Goal: Transaction & Acquisition: Download file/media

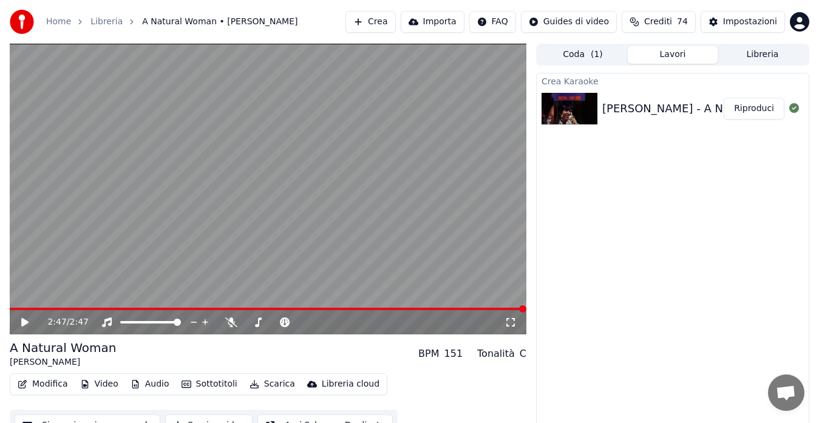
click at [28, 324] on icon at bounding box center [33, 323] width 28 height 10
click at [29, 322] on icon at bounding box center [33, 323] width 28 height 10
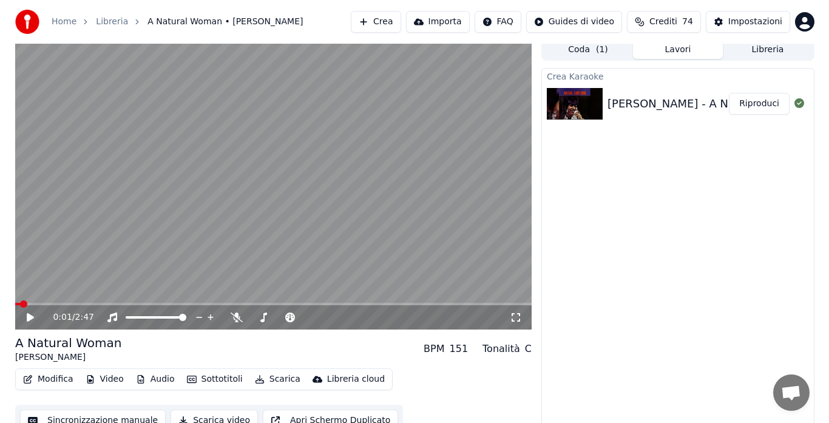
scroll to position [6, 0]
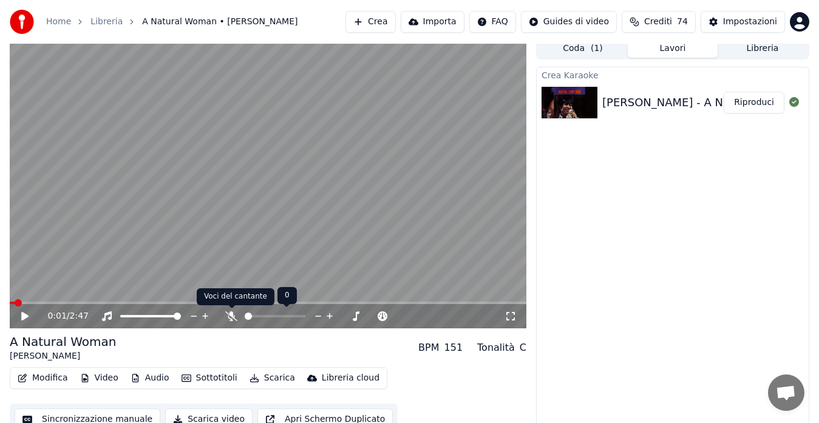
click at [232, 317] on icon at bounding box center [231, 316] width 12 height 10
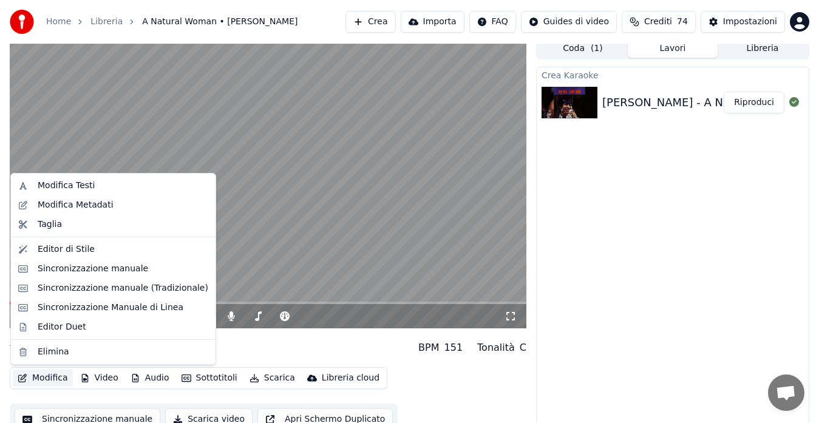
click at [28, 379] on button "Modifica" at bounding box center [43, 378] width 60 height 17
click at [98, 183] on div "Modifica Testi" at bounding box center [123, 186] width 171 height 12
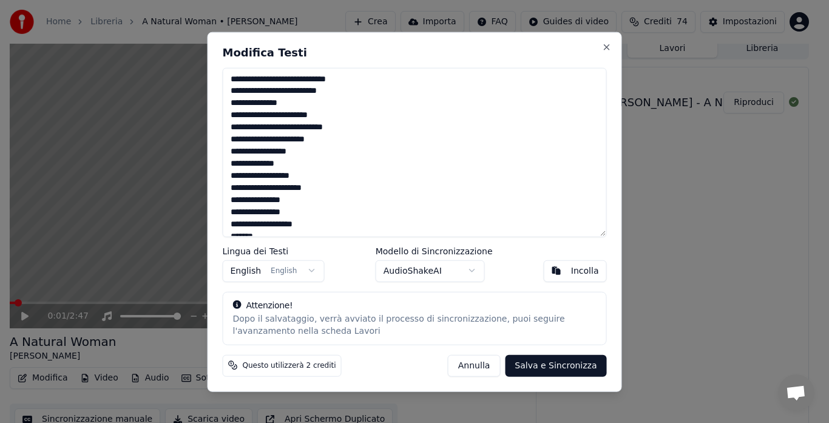
click at [401, 268] on body "Home Libreria A Natural Woman • [PERSON_NAME] Crea Importa FAQ Guides di video …" at bounding box center [409, 205] width 819 height 423
click at [607, 49] on button "Close" at bounding box center [607, 47] width 10 height 10
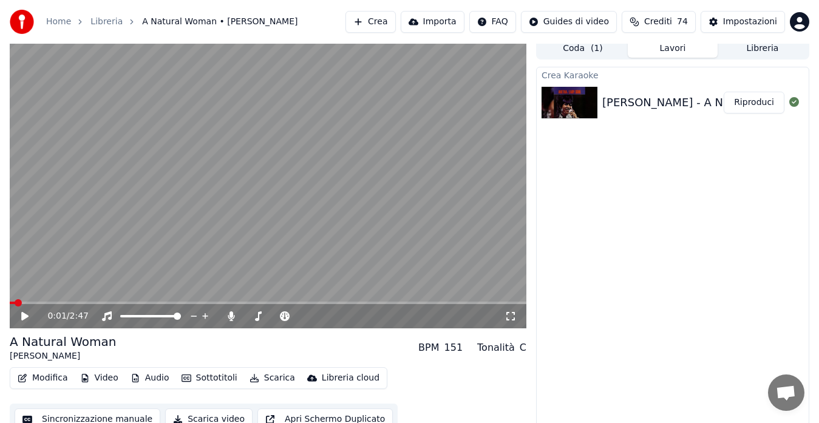
click at [27, 378] on icon "button" at bounding box center [23, 378] width 10 height 9
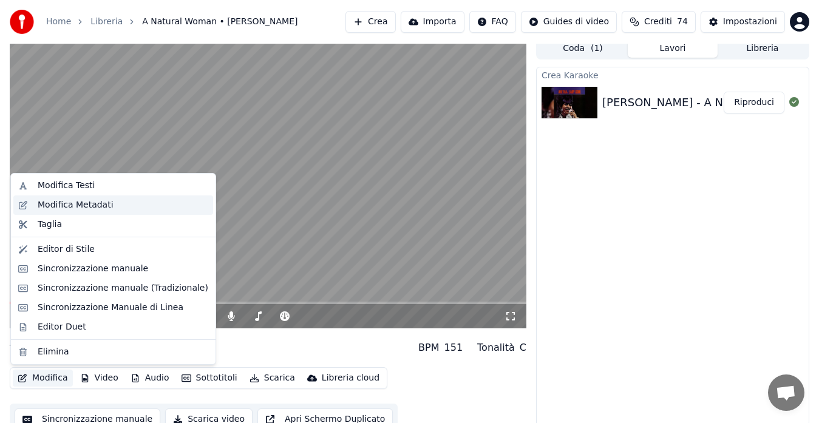
click at [77, 203] on div "Modifica Metadati" at bounding box center [76, 205] width 76 height 12
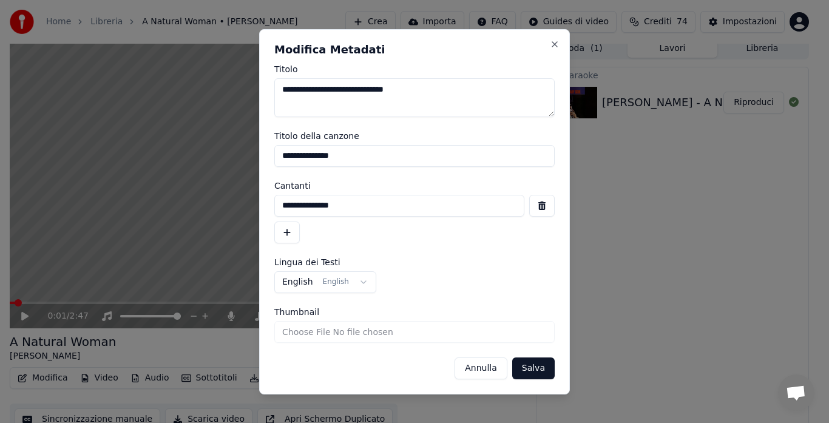
click at [293, 230] on button "button" at bounding box center [287, 233] width 26 height 22
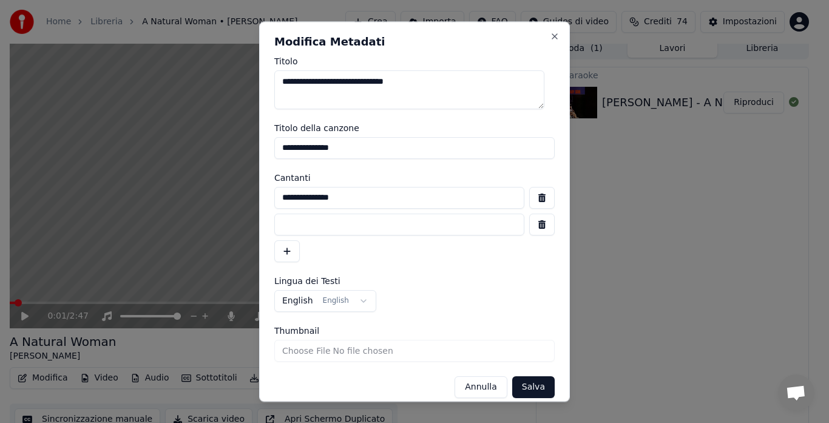
click at [291, 223] on input at bounding box center [399, 225] width 250 height 22
type input "*"
type input "**********"
click at [382, 240] on div "**********" at bounding box center [414, 224] width 281 height 75
click at [448, 82] on textarea "**********" at bounding box center [409, 89] width 270 height 39
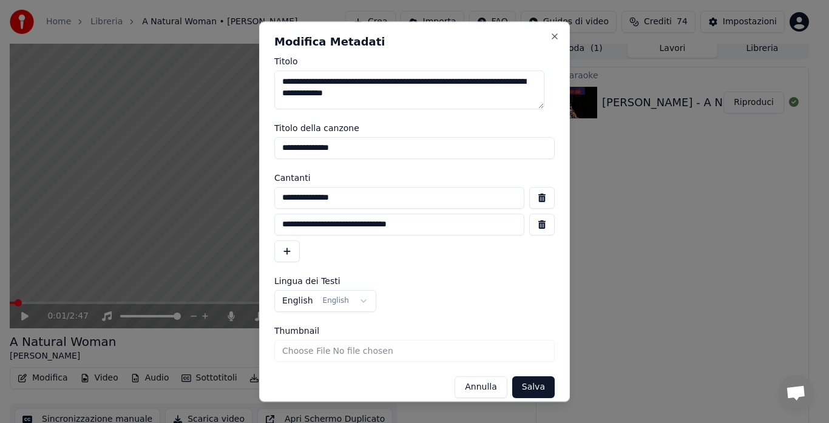
click at [359, 143] on input "**********" at bounding box center [414, 148] width 281 height 22
click at [415, 83] on textarea "**********" at bounding box center [409, 89] width 270 height 39
type textarea "**********"
click at [411, 120] on form "**********" at bounding box center [414, 227] width 281 height 341
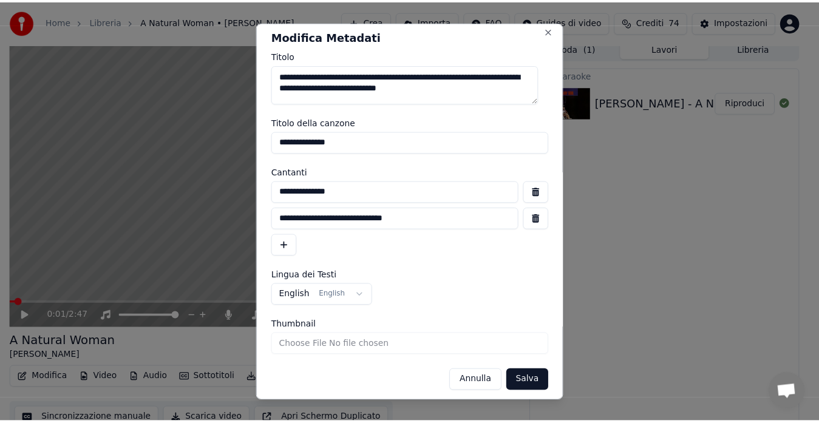
scroll to position [12, 0]
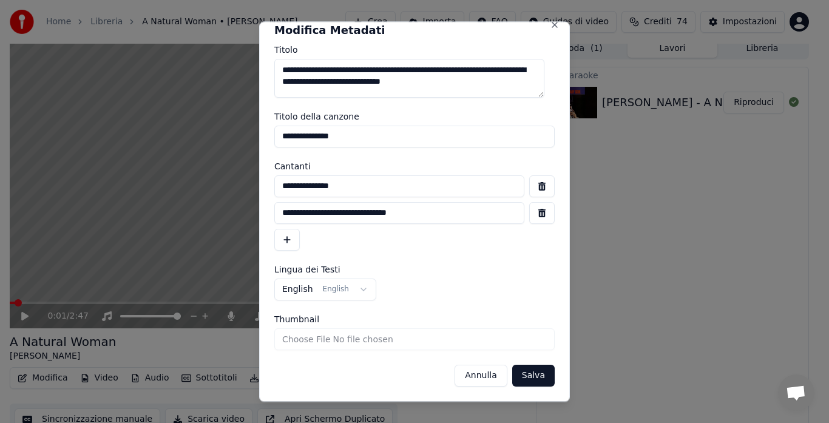
click at [362, 138] on input "**********" at bounding box center [414, 137] width 281 height 22
type input "**********"
click at [524, 383] on button "Salva" at bounding box center [533, 376] width 43 height 22
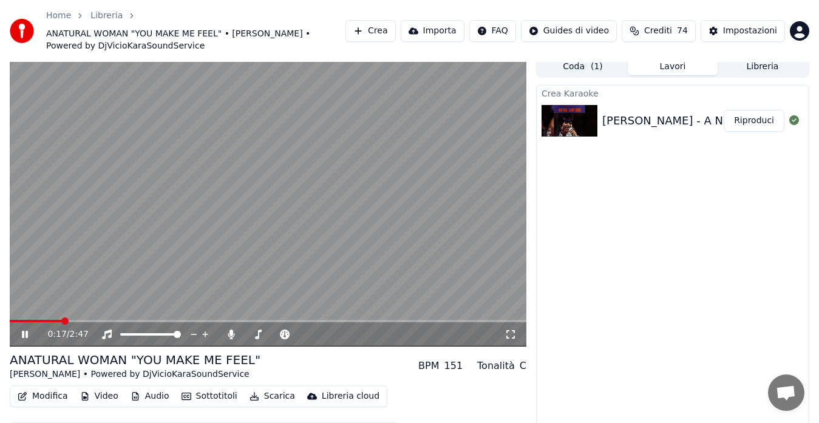
click at [505, 331] on icon at bounding box center [511, 335] width 12 height 10
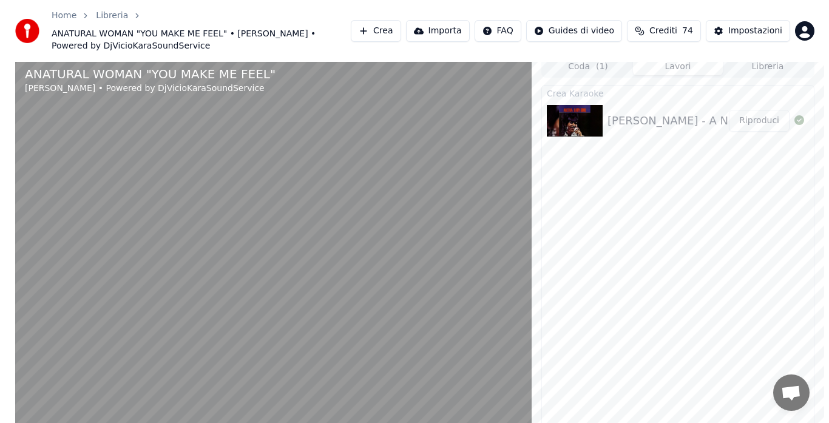
scroll to position [0, 0]
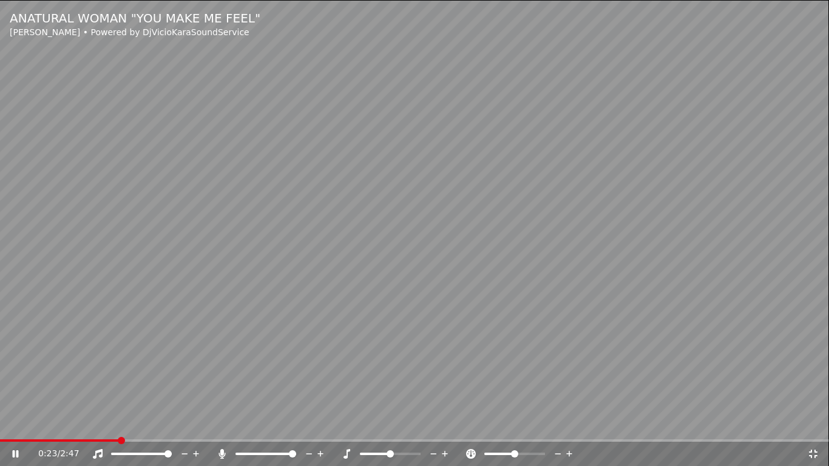
click at [508, 307] on video at bounding box center [414, 233] width 829 height 466
click at [810, 423] on icon at bounding box center [813, 454] width 9 height 9
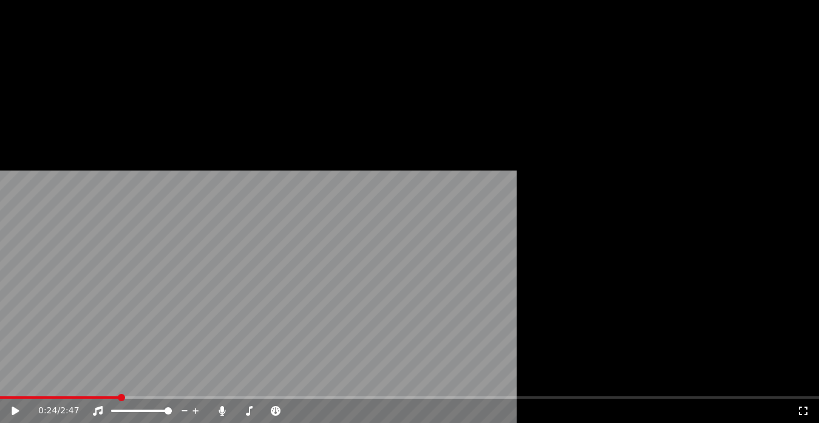
click at [41, 120] on button "Modifica" at bounding box center [43, 111] width 60 height 17
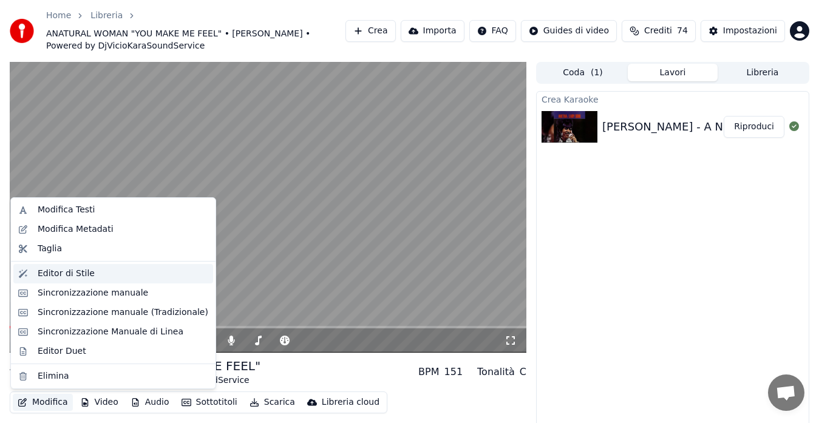
click at [79, 267] on div "Editor di Stile" at bounding box center [113, 273] width 200 height 19
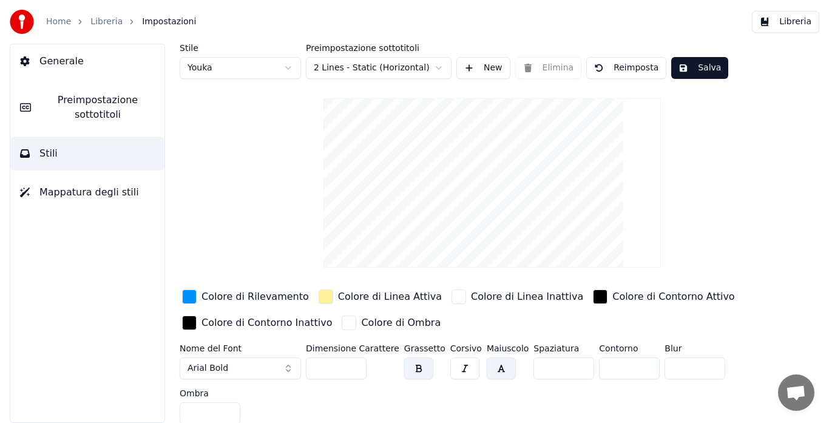
click at [201, 66] on html "Home Libreria Impostazioni Libreria Generale Preimpostazione sottotitoli Stili …" at bounding box center [414, 211] width 829 height 423
type input "**"
type input "*"
click at [192, 298] on div "button" at bounding box center [189, 297] width 15 height 15
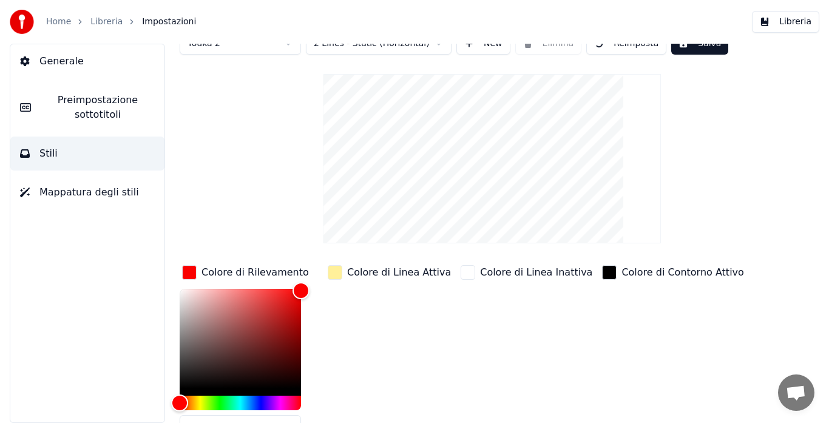
scroll to position [30, 0]
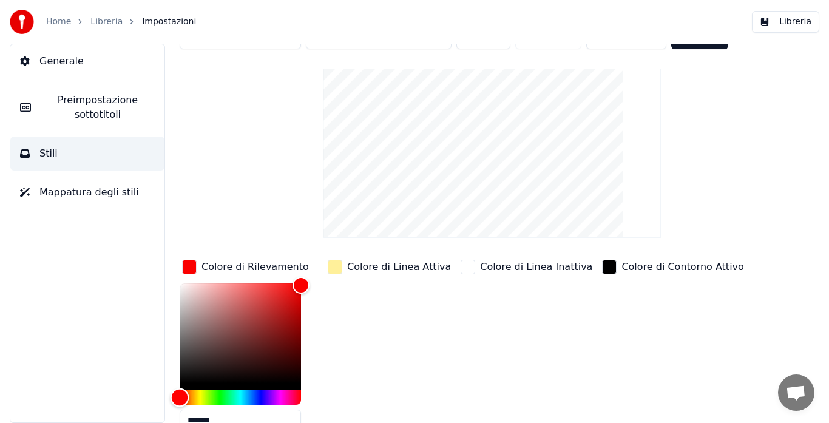
type input "*******"
click at [288, 394] on div "Hue" at bounding box center [240, 397] width 121 height 15
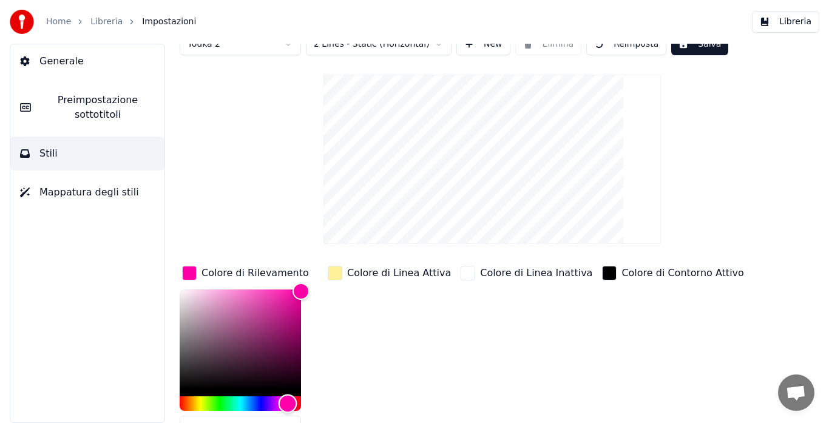
scroll to position [0, 0]
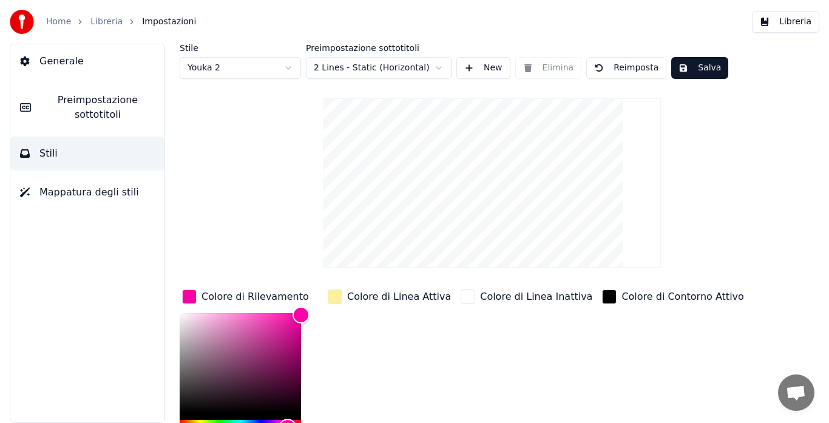
click at [686, 72] on button "Salva" at bounding box center [700, 68] width 57 height 22
click at [789, 15] on button "Libreria" at bounding box center [785, 22] width 67 height 22
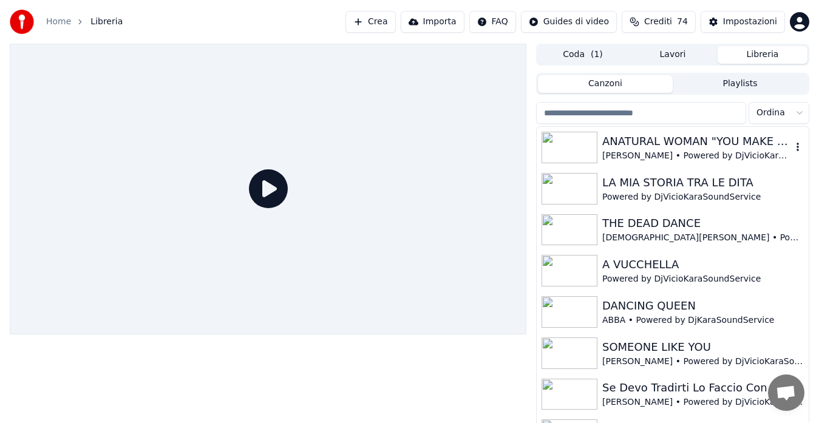
click at [628, 145] on div "ANATURAL WOMAN "YOU MAKE ME FEEL"" at bounding box center [696, 141] width 189 height 17
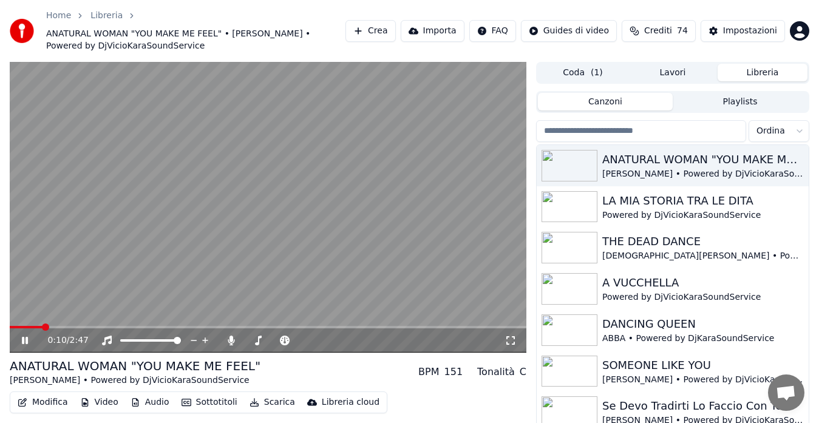
click at [457, 209] on video at bounding box center [268, 207] width 517 height 291
click at [25, 404] on icon "button" at bounding box center [22, 402] width 9 height 9
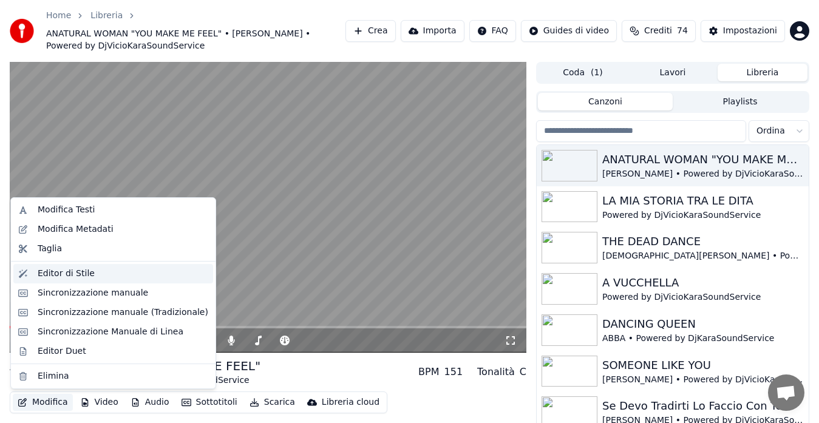
click at [69, 274] on div "Editor di Stile" at bounding box center [66, 274] width 57 height 12
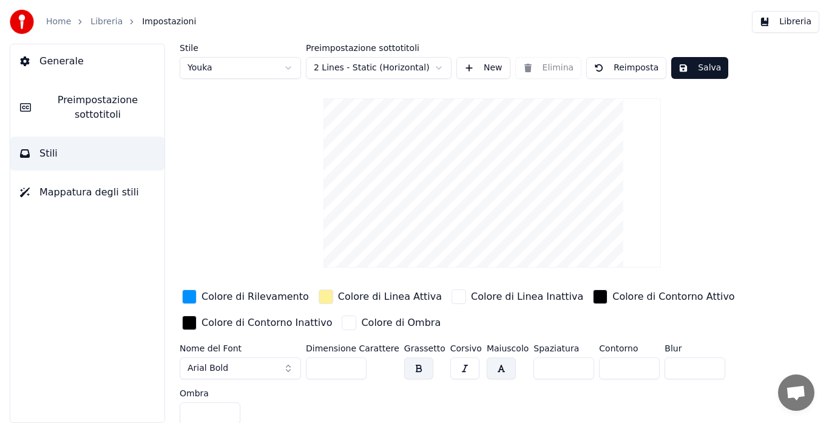
click at [279, 70] on html "Home Libreria Impostazioni Libreria Generale Preimpostazione sottotitoli Stili …" at bounding box center [414, 211] width 829 height 423
type input "**"
type input "*"
click at [355, 362] on input "**" at bounding box center [336, 369] width 61 height 22
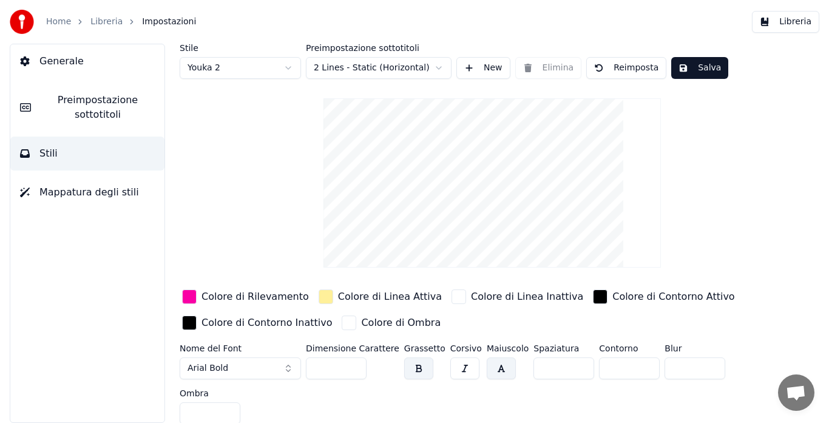
click at [355, 362] on input "**" at bounding box center [336, 369] width 61 height 22
click at [355, 362] on input "***" at bounding box center [336, 369] width 61 height 22
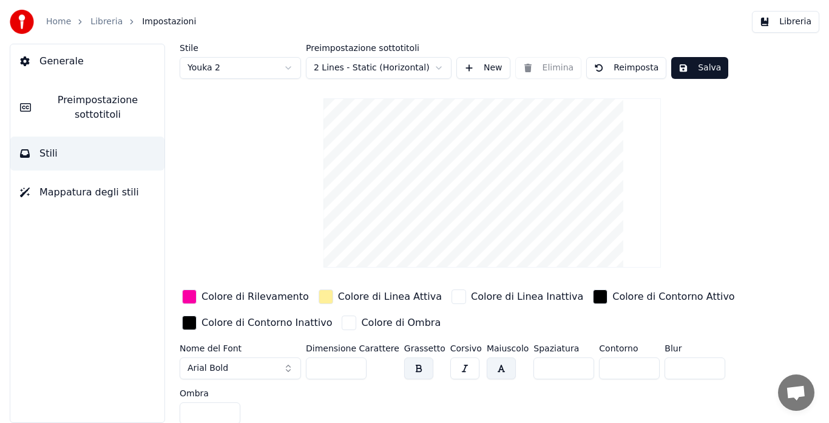
click at [355, 362] on input "***" at bounding box center [336, 369] width 61 height 22
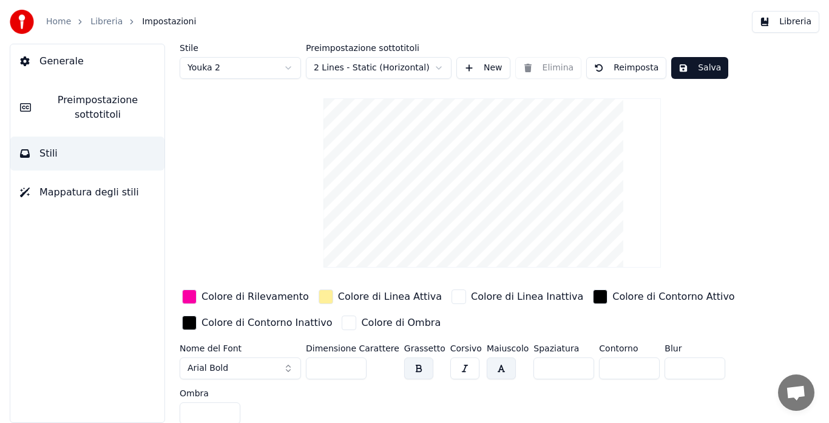
click at [355, 362] on input "***" at bounding box center [336, 369] width 61 height 22
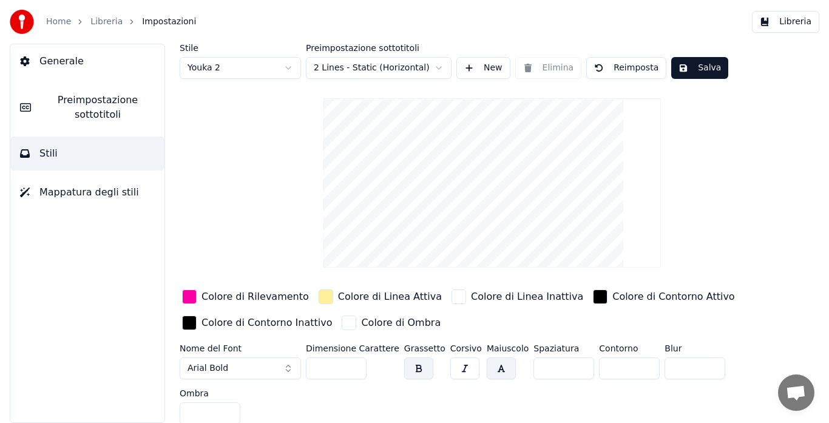
click at [355, 362] on input "***" at bounding box center [336, 369] width 61 height 22
click at [355, 361] on input "***" at bounding box center [336, 369] width 61 height 22
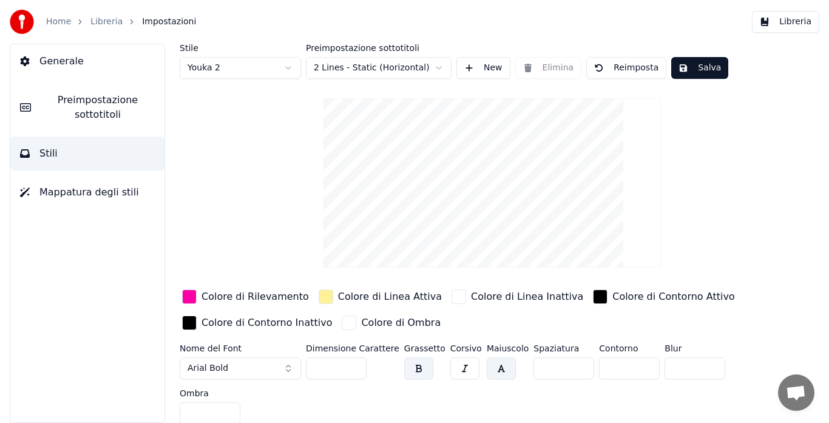
click at [355, 361] on input "***" at bounding box center [336, 369] width 61 height 22
type input "***"
click at [355, 361] on input "***" at bounding box center [336, 369] width 61 height 22
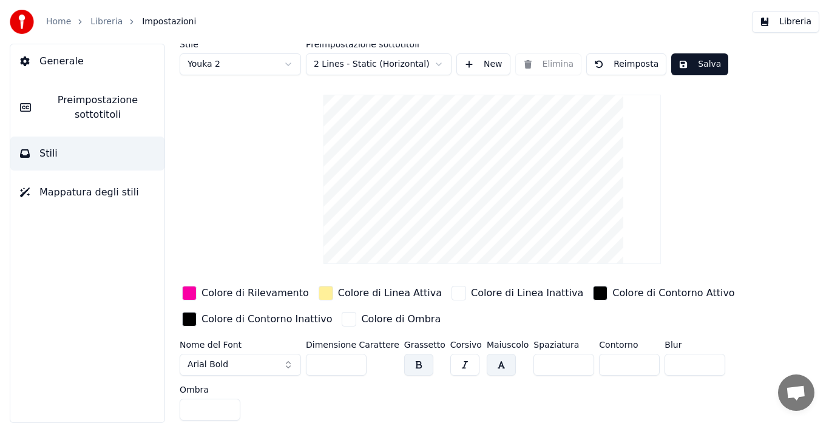
scroll to position [5, 0]
click at [684, 69] on button "Salva" at bounding box center [700, 63] width 57 height 22
click at [83, 192] on span "Mappatura degli stili" at bounding box center [89, 192] width 100 height 15
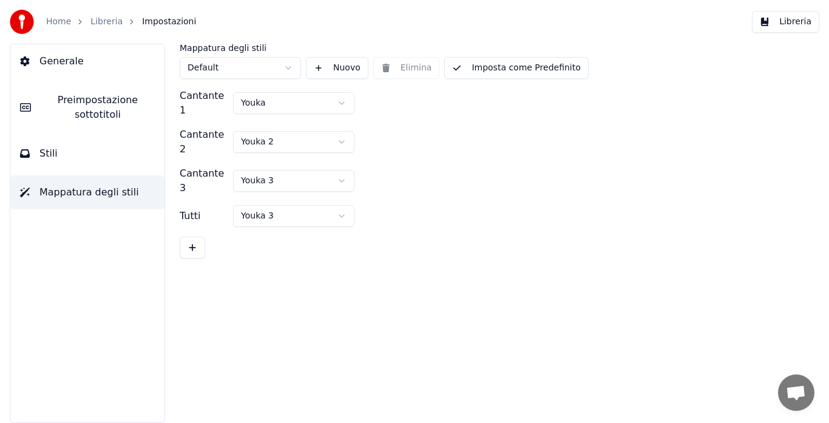
click at [80, 154] on button "Stili" at bounding box center [87, 154] width 154 height 34
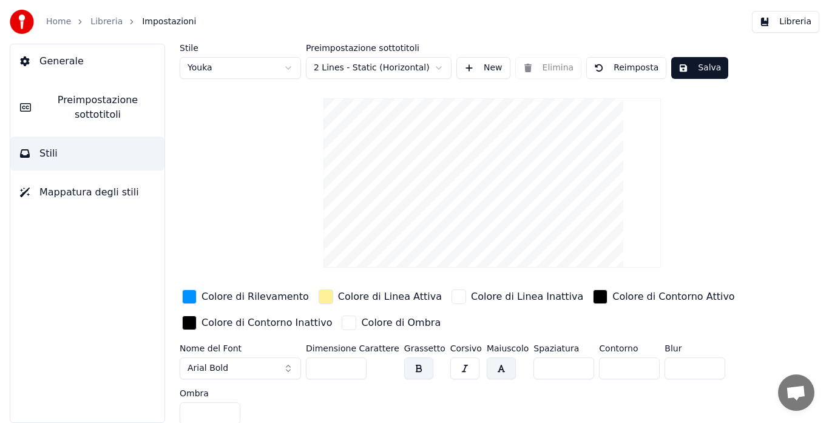
click at [79, 121] on span "Preimpostazione sottotitoli" at bounding box center [98, 107] width 114 height 29
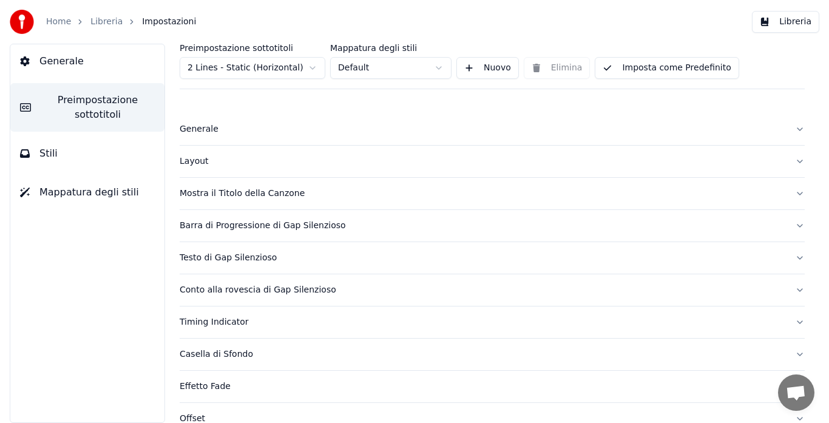
click at [195, 226] on div "Barra di Progressione di Gap Silenzioso" at bounding box center [483, 226] width 606 height 12
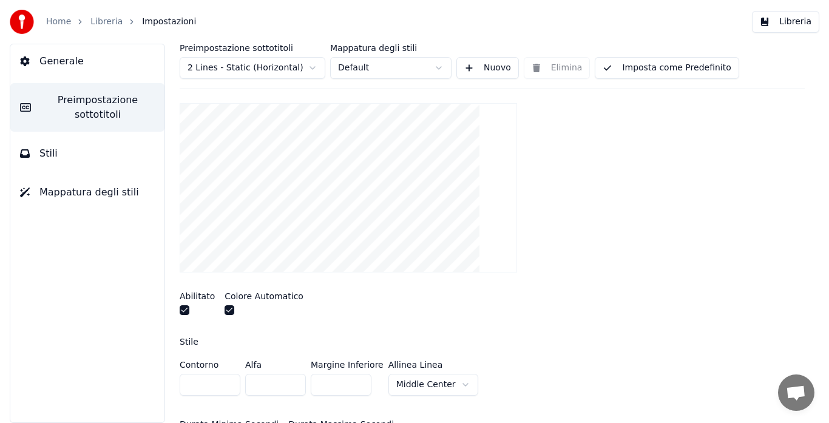
scroll to position [171, 0]
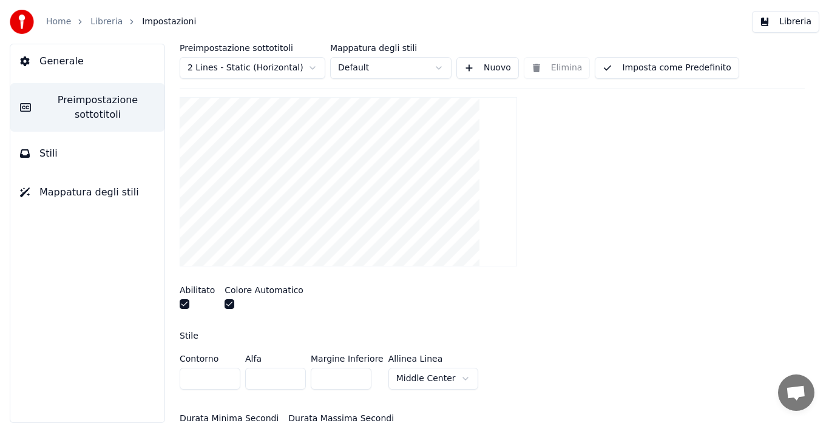
click at [233, 223] on video at bounding box center [349, 181] width 338 height 169
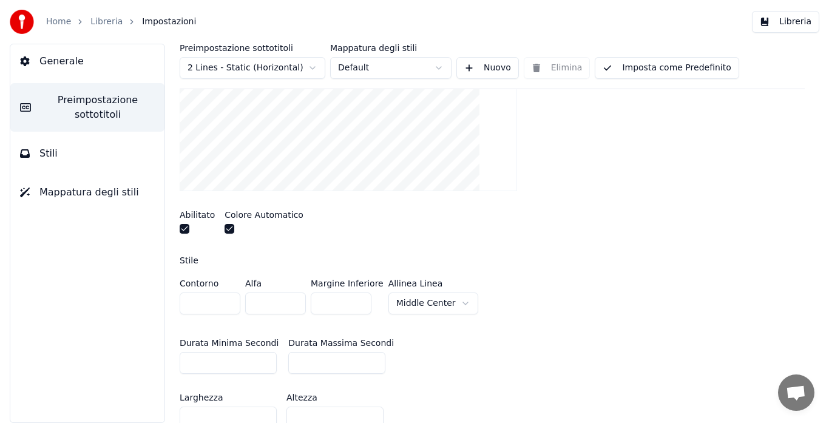
scroll to position [248, 0]
click at [230, 223] on button "button" at bounding box center [230, 228] width 10 height 10
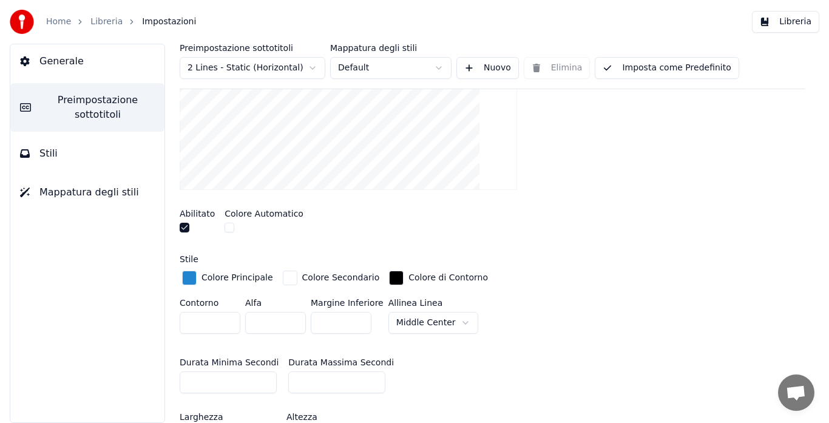
click at [230, 228] on button "button" at bounding box center [230, 228] width 10 height 10
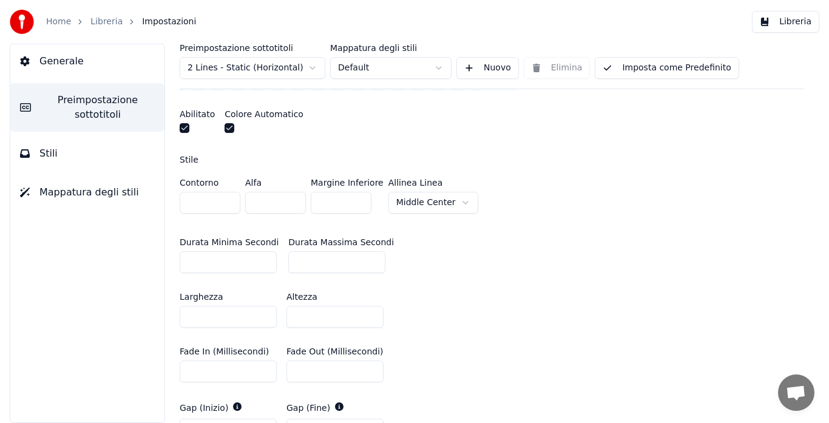
scroll to position [349, 0]
click at [263, 262] on input "*" at bounding box center [228, 261] width 97 height 22
type input "*"
click at [263, 262] on input "*" at bounding box center [228, 261] width 97 height 22
click at [466, 280] on div "Durata Minima Secondi * [PERSON_NAME] Secondi **" at bounding box center [492, 254] width 625 height 55
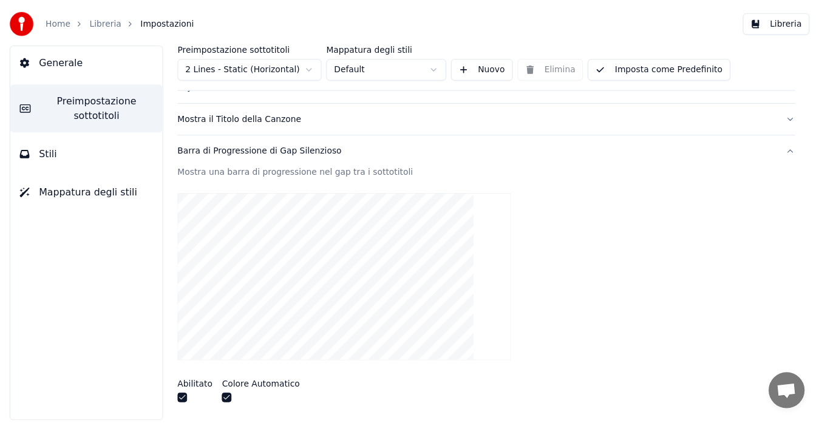
scroll to position [70, 0]
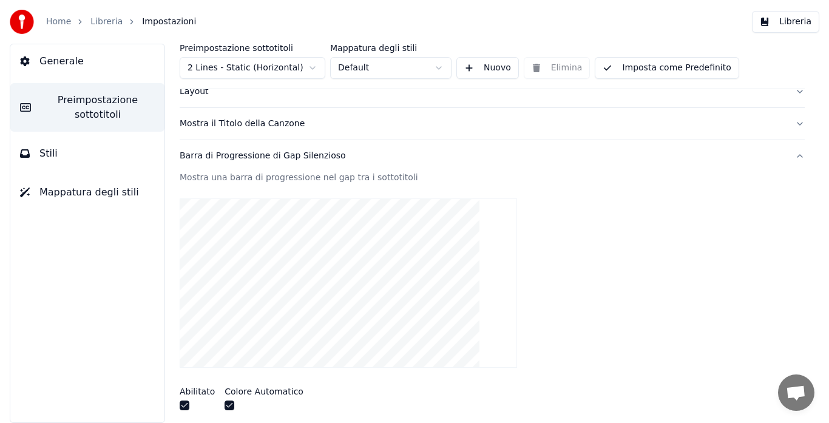
click at [624, 70] on button "Imposta come Predefinito" at bounding box center [667, 68] width 144 height 22
click at [779, 22] on button "Libreria" at bounding box center [785, 22] width 67 height 22
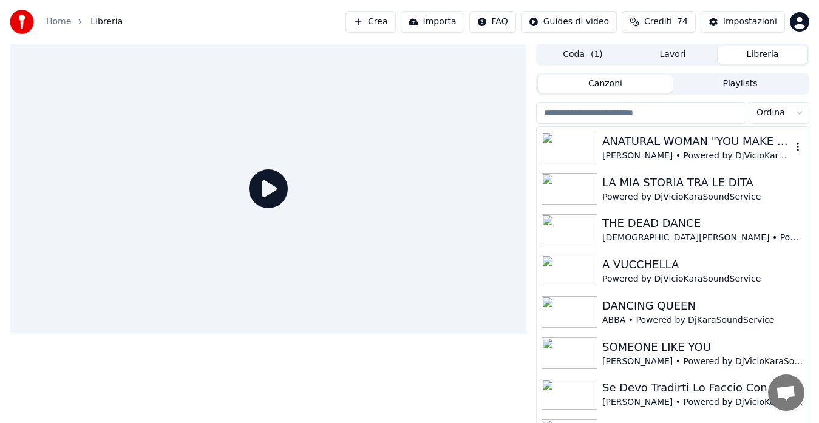
click at [672, 145] on div "ANATURAL WOMAN "YOU MAKE ME FEEL"" at bounding box center [696, 141] width 189 height 17
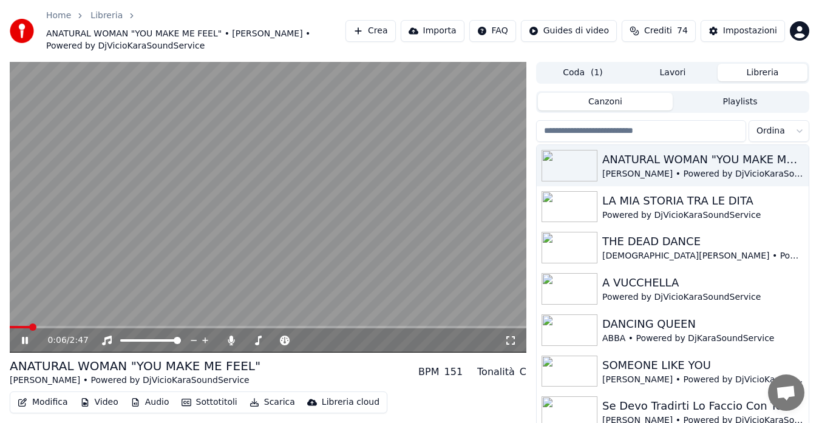
click at [507, 338] on icon at bounding box center [510, 340] width 9 height 9
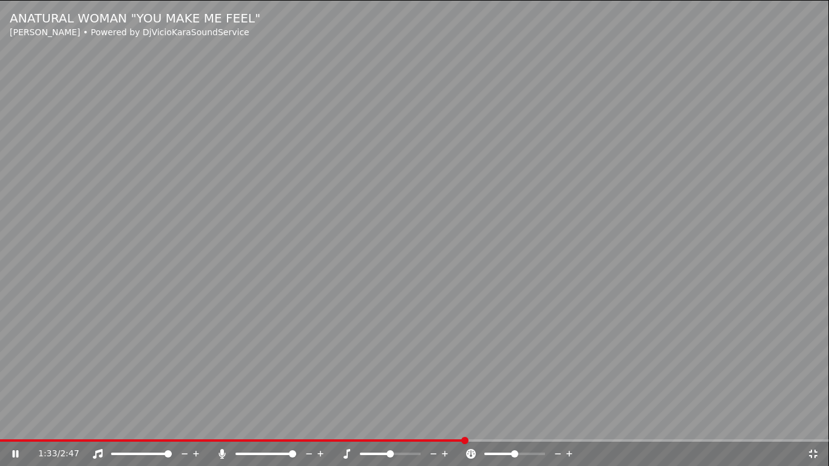
click at [226, 423] on icon at bounding box center [222, 454] width 12 height 10
click at [222, 423] on icon at bounding box center [222, 454] width 12 height 10
click at [516, 423] on span at bounding box center [283, 441] width 566 height 2
click at [224, 423] on icon at bounding box center [222, 454] width 12 height 10
click at [293, 349] on video at bounding box center [414, 233] width 829 height 466
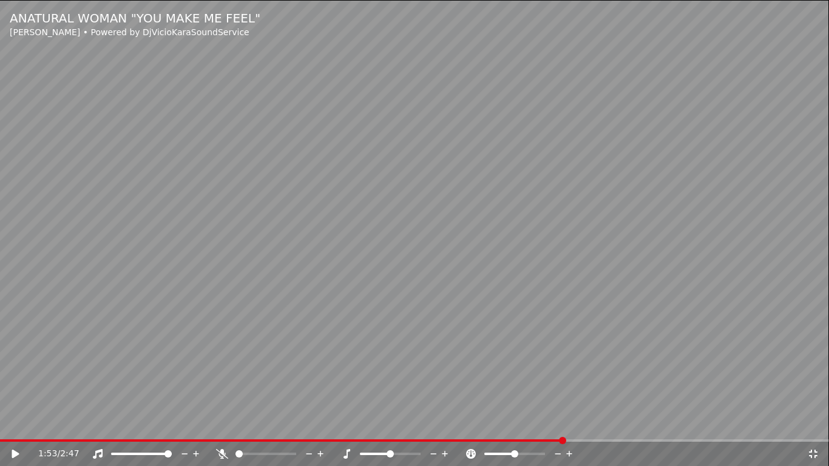
click at [811, 423] on icon at bounding box center [813, 454] width 9 height 9
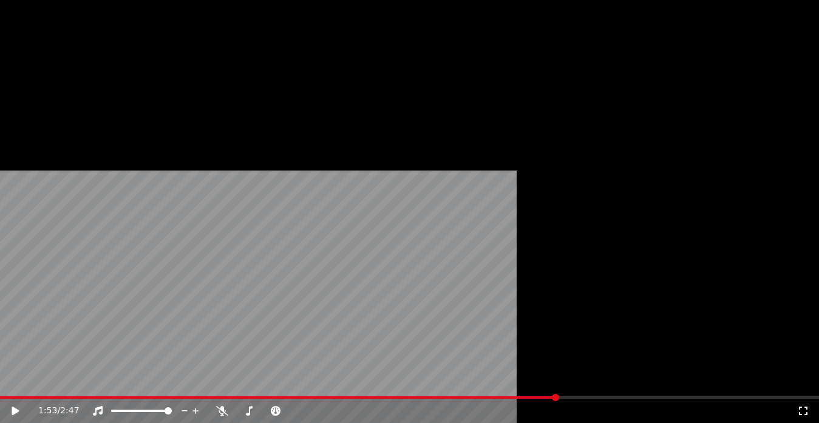
click at [143, 120] on button "Audio" at bounding box center [150, 111] width 49 height 17
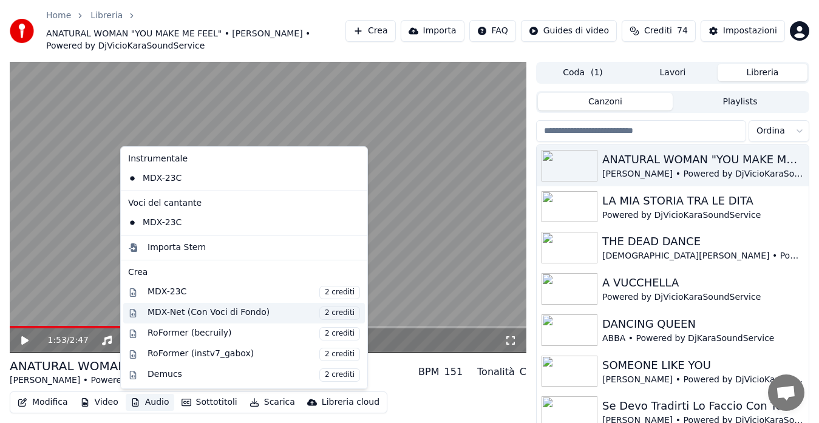
click at [325, 315] on span "2 crediti" at bounding box center [339, 313] width 41 height 13
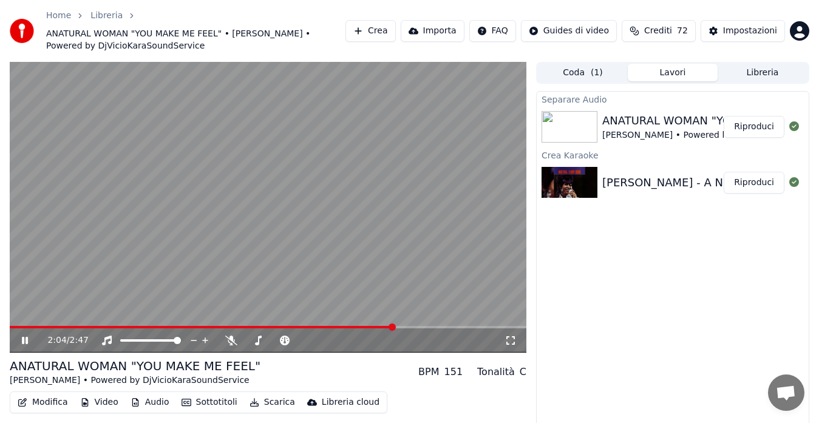
click at [741, 132] on button "Riproduci" at bounding box center [754, 127] width 61 height 22
click at [509, 342] on icon at bounding box center [511, 341] width 12 height 10
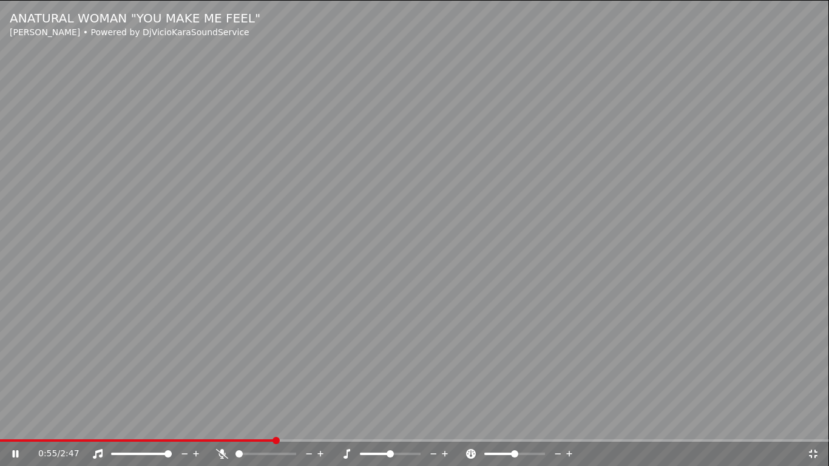
click at [263, 423] on div at bounding box center [277, 454] width 98 height 12
click at [15, 423] on div "1:14 / 2:47" at bounding box center [415, 454] width 820 height 12
click at [18, 423] on icon at bounding box center [16, 454] width 6 height 7
click at [810, 423] on icon at bounding box center [813, 454] width 9 height 9
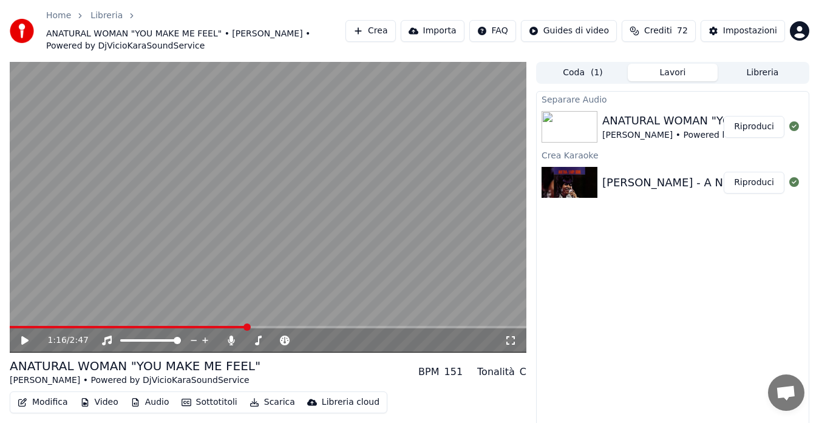
click at [753, 140] on div "ANATURAL WOMAN "YOU MAKE ME FEEL" [PERSON_NAME] • Powered by DjVicioKaraSoundSe…" at bounding box center [673, 126] width 272 height 41
click at [757, 123] on button "Riproduci" at bounding box center [754, 127] width 61 height 22
click at [109, 326] on span at bounding box center [268, 327] width 517 height 2
click at [130, 339] on span at bounding box center [150, 340] width 61 height 2
click at [120, 337] on span at bounding box center [123, 340] width 7 height 7
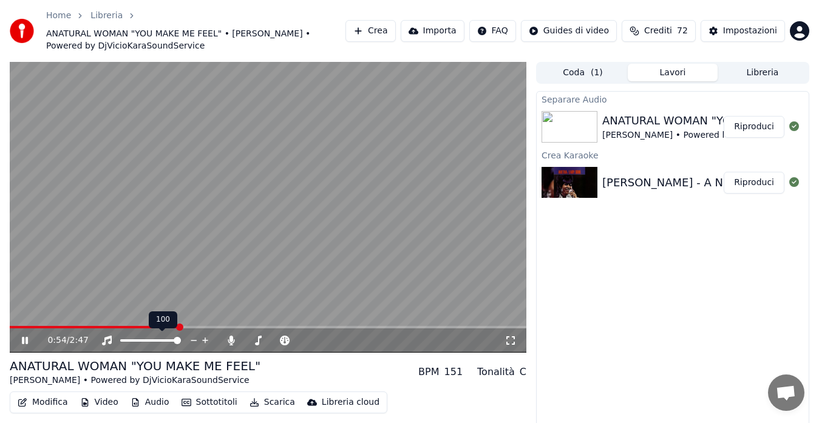
click at [181, 339] on span at bounding box center [177, 340] width 7 height 7
click at [259, 340] on span at bounding box center [275, 340] width 61 height 2
click at [245, 337] on span at bounding box center [248, 340] width 7 height 7
click at [155, 325] on video at bounding box center [268, 207] width 517 height 291
click at [154, 326] on span at bounding box center [83, 327] width 146 height 2
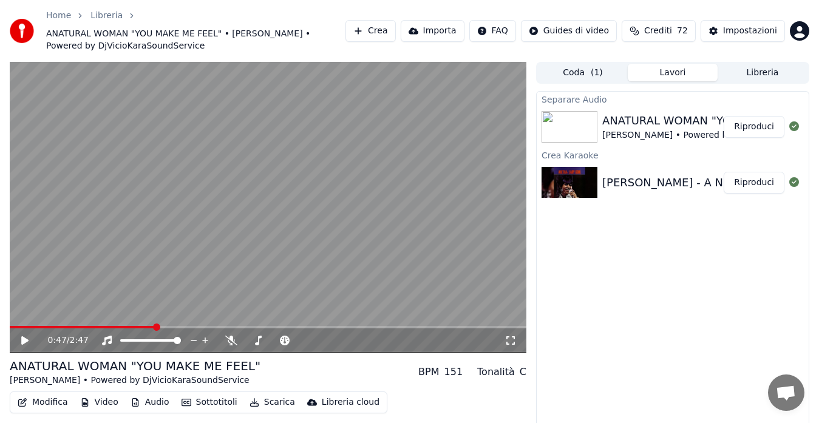
click at [18, 341] on div "0:47 / 2:47" at bounding box center [268, 341] width 507 height 12
click at [27, 335] on div "0:47 / 2:47" at bounding box center [268, 341] width 507 height 12
click at [21, 341] on icon at bounding box center [33, 341] width 28 height 10
click at [229, 336] on icon at bounding box center [231, 341] width 12 height 10
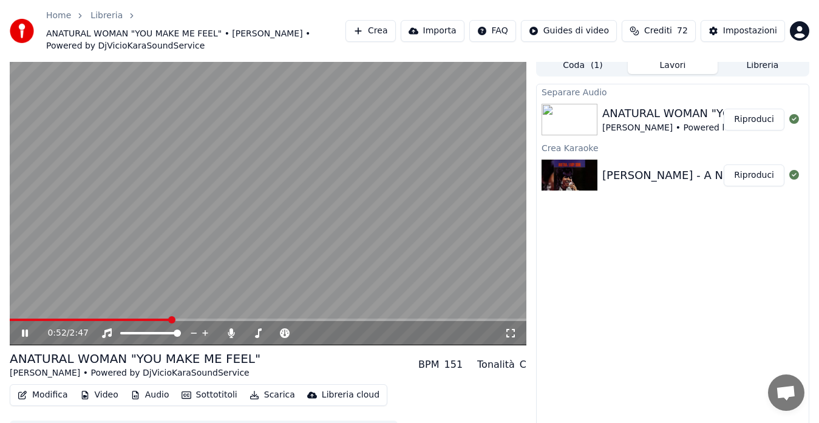
scroll to position [12, 0]
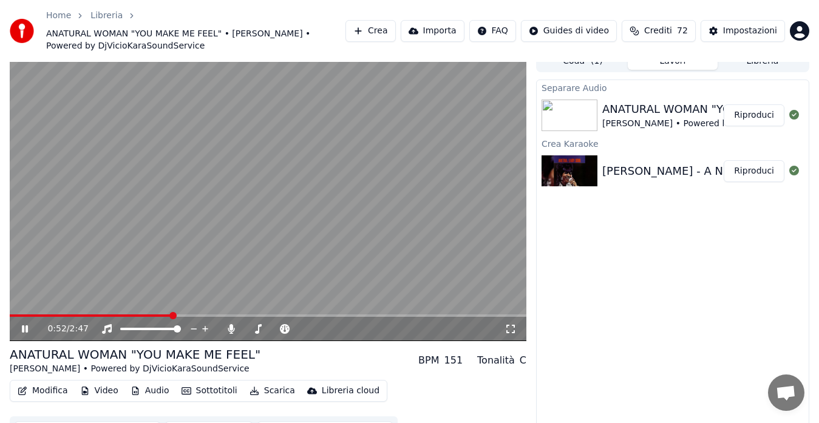
click at [131, 392] on icon "button" at bounding box center [136, 391] width 10 height 9
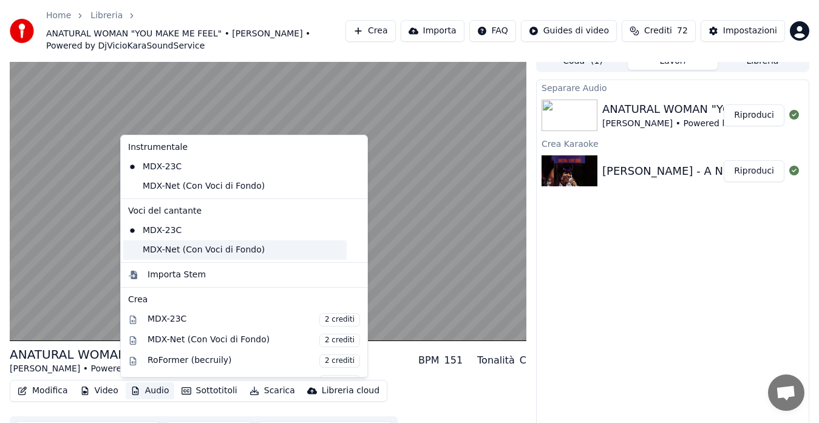
click at [204, 253] on div "MDX-Net (Con Voci di Fondo)" at bounding box center [234, 249] width 223 height 19
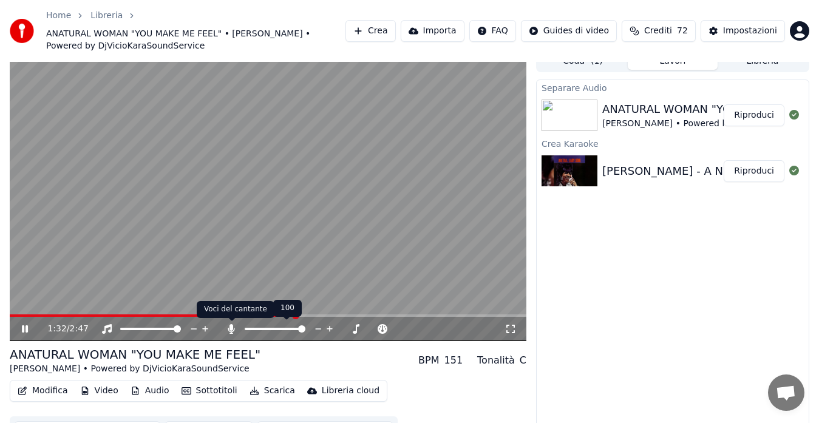
click at [231, 330] on icon at bounding box center [231, 329] width 7 height 10
click at [231, 330] on icon at bounding box center [231, 329] width 12 height 10
click at [231, 330] on icon at bounding box center [231, 329] width 7 height 10
click at [231, 330] on icon at bounding box center [231, 329] width 12 height 10
click at [231, 330] on icon at bounding box center [231, 329] width 7 height 10
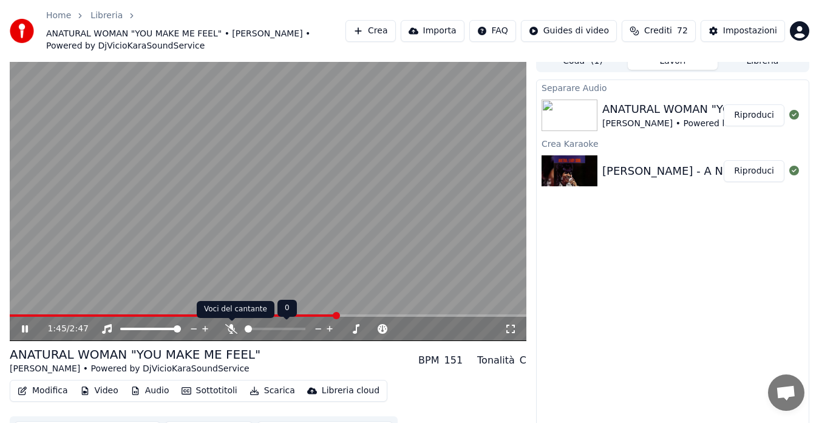
click at [233, 329] on icon at bounding box center [231, 329] width 12 height 10
click at [162, 391] on button "Audio" at bounding box center [150, 391] width 49 height 17
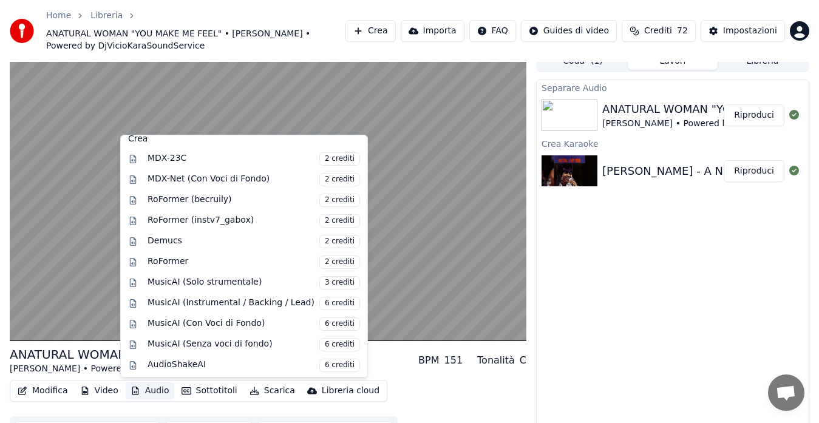
scroll to position [162, 0]
drag, startPoint x: 128, startPoint y: 140, endPoint x: 228, endPoint y: 152, distance: 100.3
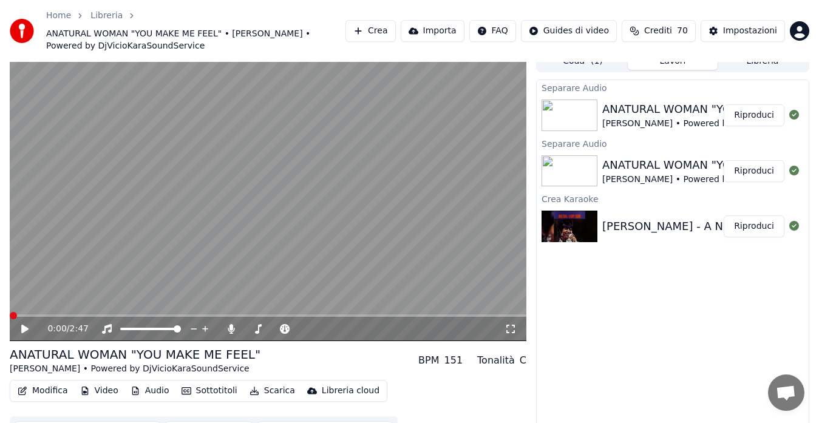
click at [20, 327] on icon at bounding box center [33, 329] width 28 height 10
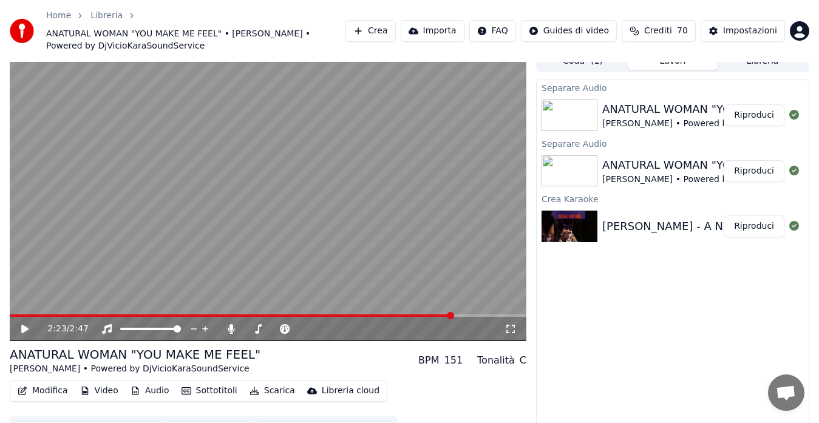
click at [188, 311] on video at bounding box center [268, 195] width 517 height 291
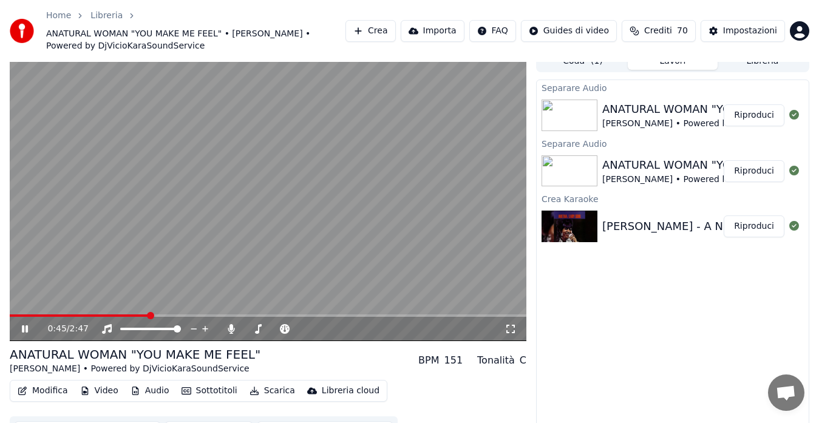
click at [148, 315] on span at bounding box center [79, 316] width 139 height 2
click at [228, 330] on icon at bounding box center [231, 329] width 12 height 10
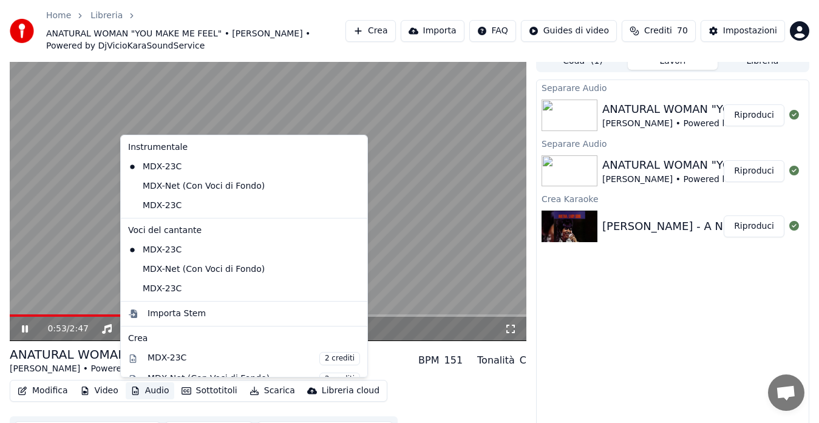
click at [149, 385] on button "Audio" at bounding box center [150, 391] width 49 height 17
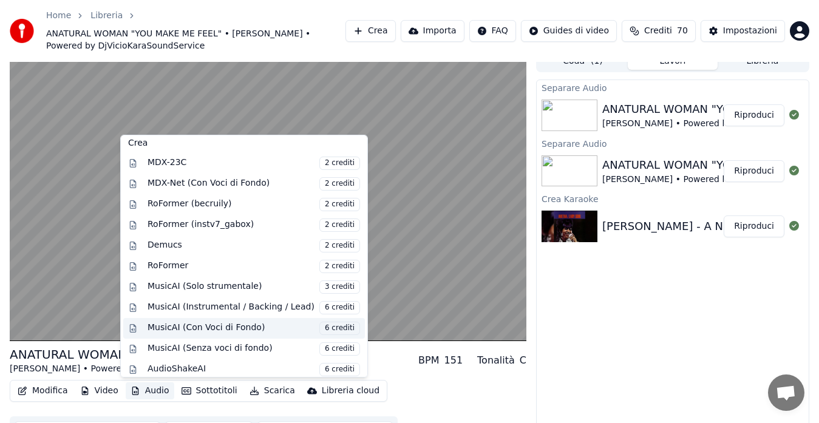
scroll to position [201, 0]
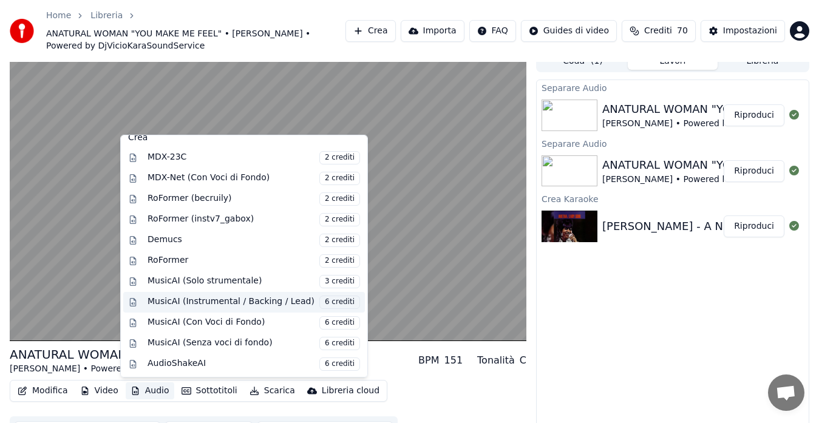
click at [319, 299] on span "6 crediti" at bounding box center [339, 302] width 41 height 13
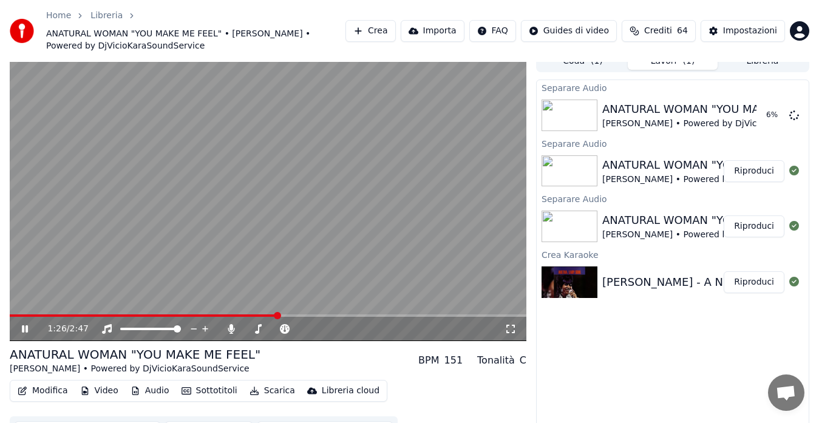
click at [764, 171] on button "Riproduci" at bounding box center [754, 171] width 61 height 22
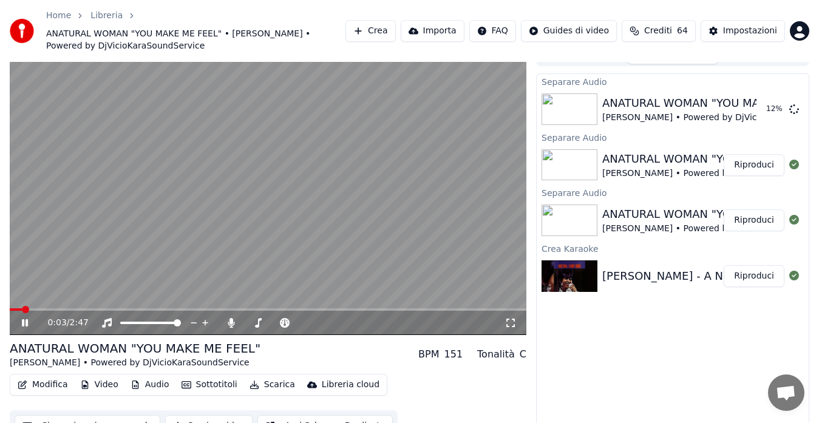
click at [102, 308] on span at bounding box center [268, 309] width 517 height 2
click at [182, 310] on span at bounding box center [268, 309] width 517 height 2
click at [233, 309] on span at bounding box center [268, 309] width 517 height 2
click at [255, 322] on icon at bounding box center [258, 323] width 12 height 10
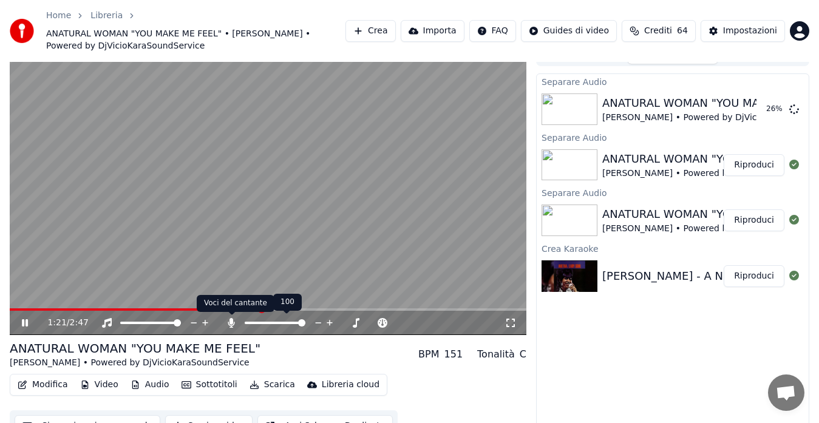
click at [228, 323] on icon at bounding box center [231, 323] width 12 height 10
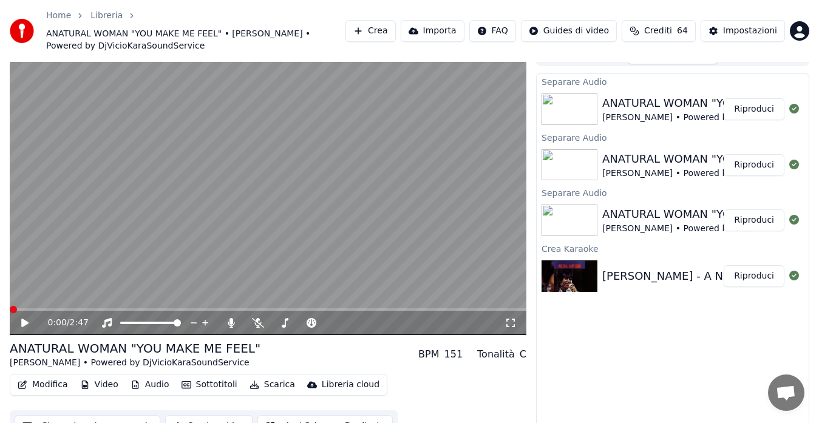
click at [756, 103] on button "Riproduci" at bounding box center [754, 109] width 61 height 22
click at [151, 386] on button "Audio" at bounding box center [150, 384] width 49 height 17
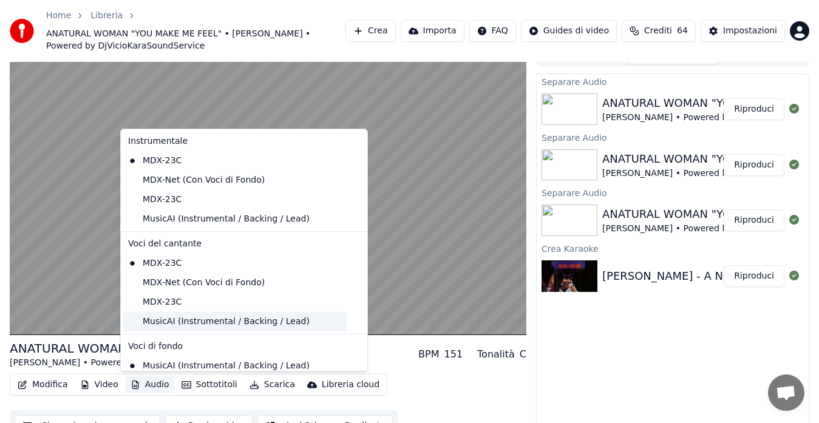
click at [199, 323] on div "MusicAI (Instrumental / Backing / Lead)" at bounding box center [234, 321] width 223 height 19
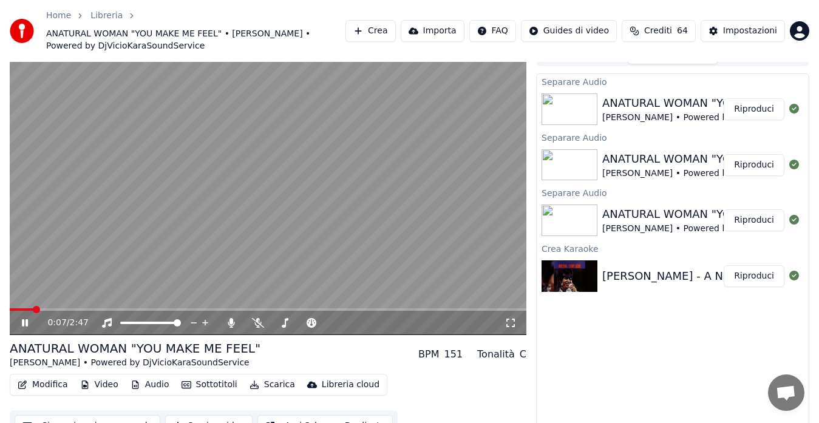
click at [115, 310] on span at bounding box center [268, 309] width 517 height 2
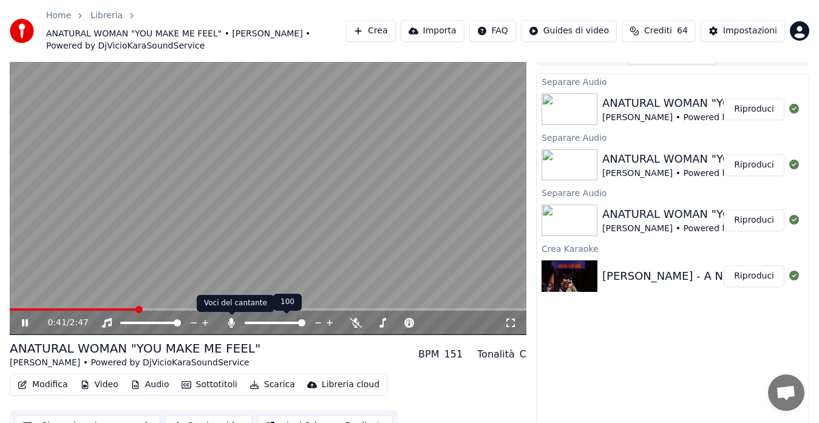
click at [225, 322] on icon at bounding box center [231, 323] width 12 height 10
click at [255, 324] on icon at bounding box center [258, 323] width 12 height 10
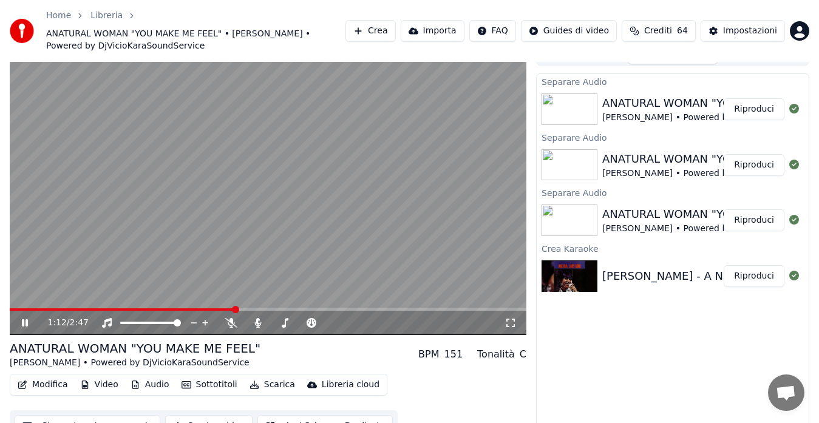
click at [15, 308] on span at bounding box center [122, 309] width 225 height 2
click at [10, 309] on span at bounding box center [13, 309] width 7 height 7
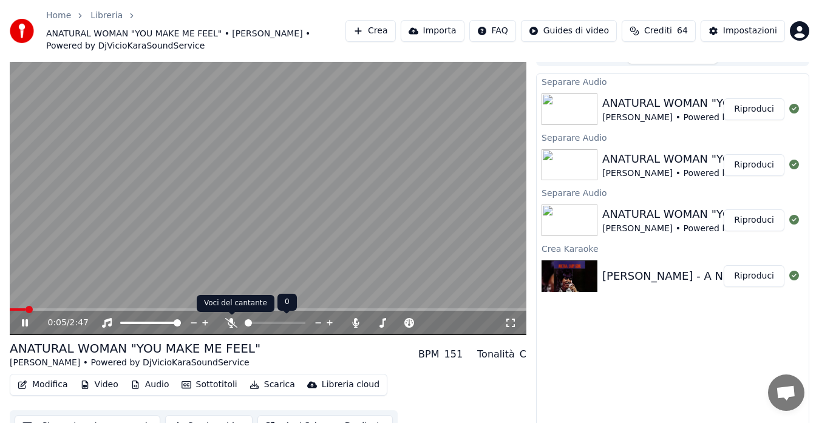
click at [233, 318] on span at bounding box center [232, 315] width 6 height 6
click at [229, 326] on icon at bounding box center [231, 323] width 12 height 10
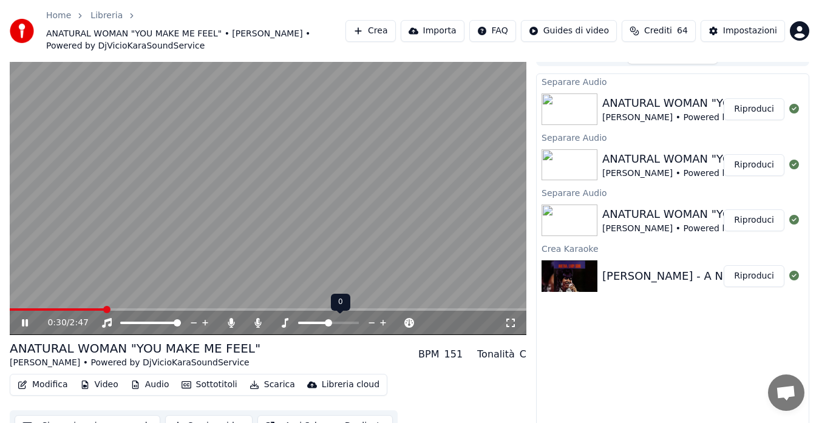
click at [381, 323] on icon at bounding box center [383, 323] width 6 height 6
click at [372, 322] on icon at bounding box center [372, 322] width 6 height 1
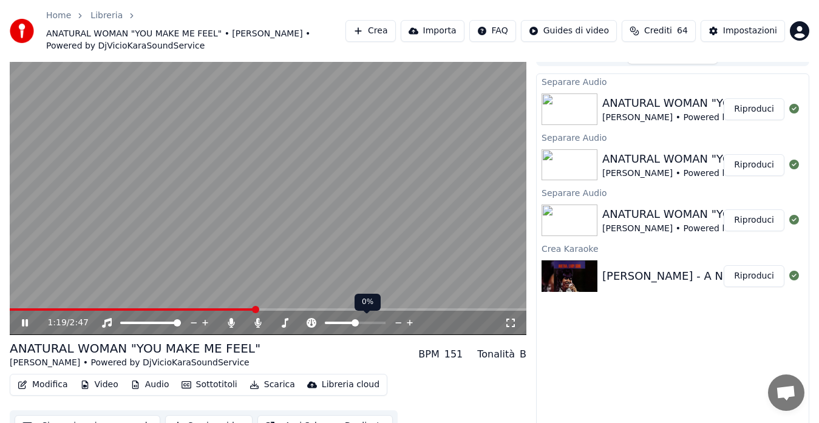
click at [409, 323] on icon at bounding box center [410, 323] width 6 height 6
click at [398, 324] on icon at bounding box center [399, 323] width 12 height 12
click at [383, 321] on icon at bounding box center [383, 323] width 6 height 6
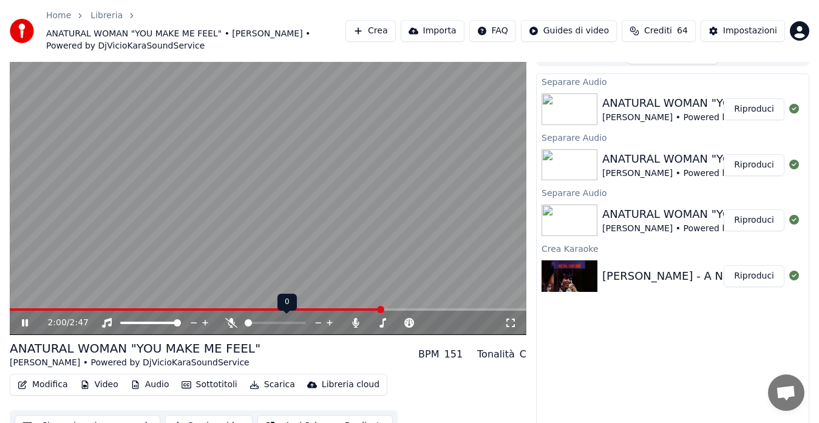
click at [245, 324] on span at bounding box center [245, 323] width 0 height 2
click at [630, 345] on div "Separare Audio ANATURAL WOMAN "YOU MAKE ME FEEL" [PERSON_NAME] • Powered by DjV…" at bounding box center [672, 252] width 273 height 359
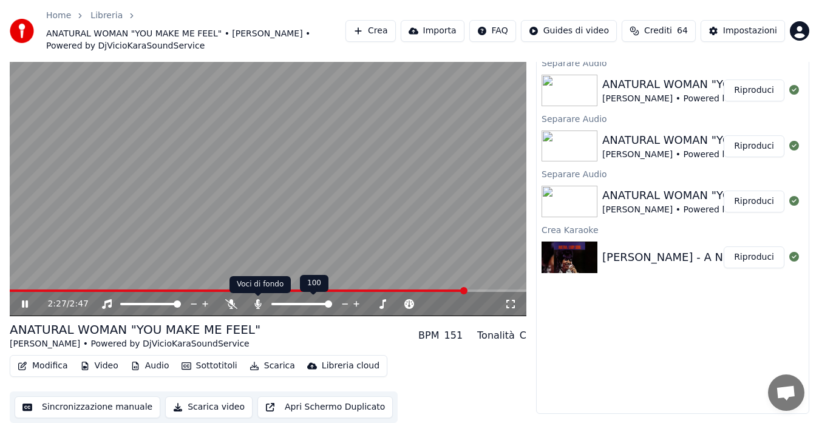
click at [260, 305] on icon at bounding box center [258, 304] width 12 height 10
click at [318, 304] on span at bounding box center [294, 304] width 47 height 2
click at [320, 305] on span at bounding box center [318, 304] width 7 height 7
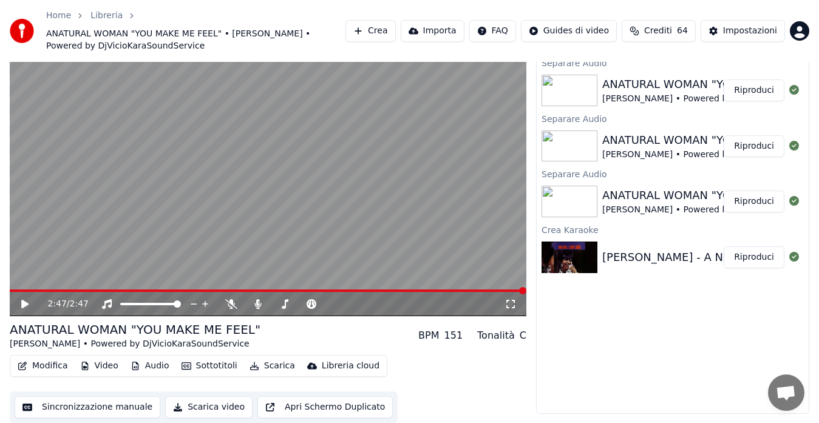
click at [24, 304] on icon at bounding box center [24, 304] width 7 height 9
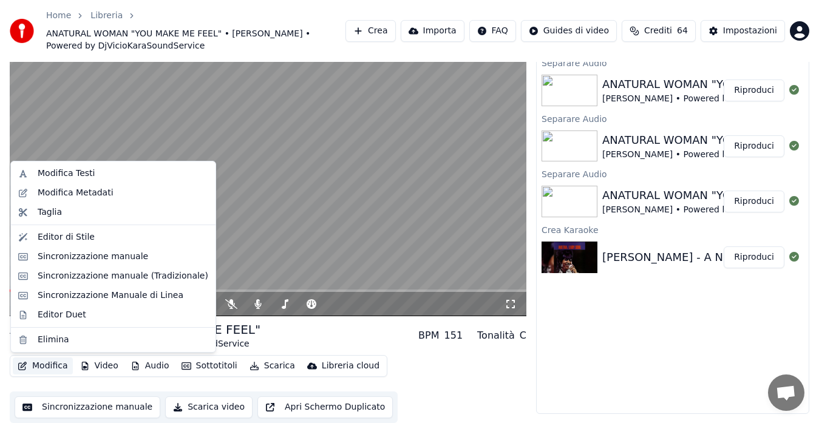
click at [44, 366] on button "Modifica" at bounding box center [43, 366] width 60 height 17
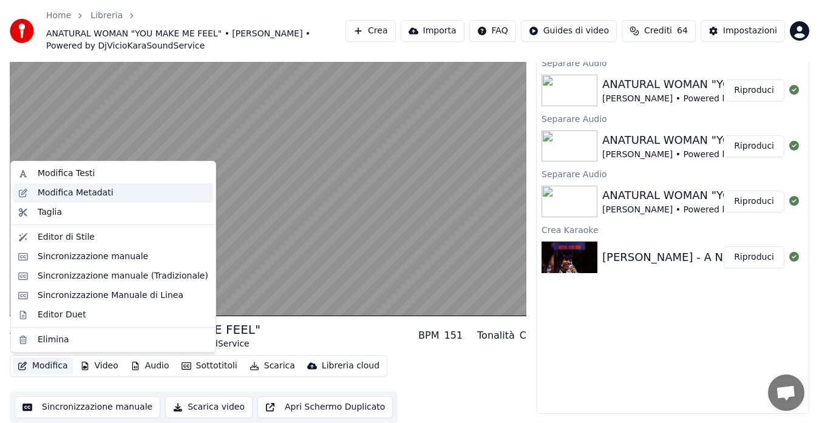
click at [48, 192] on div "Modifica Metadati" at bounding box center [76, 193] width 76 height 12
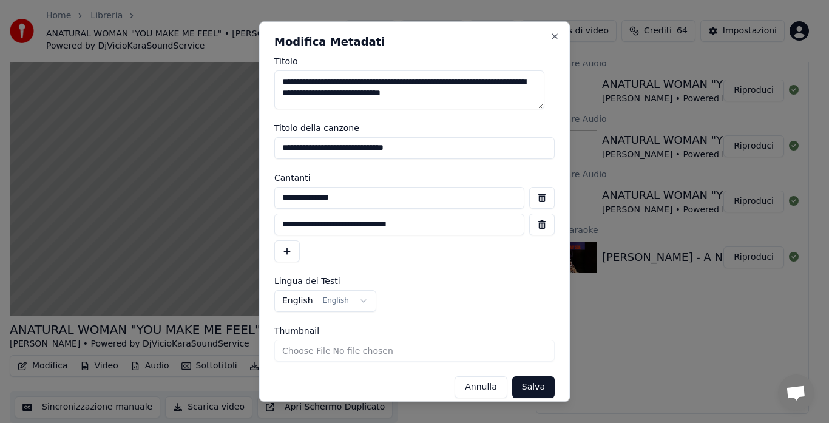
click at [288, 148] on input "**********" at bounding box center [414, 148] width 281 height 22
type input "**********"
click at [515, 378] on button "Salva" at bounding box center [533, 387] width 43 height 22
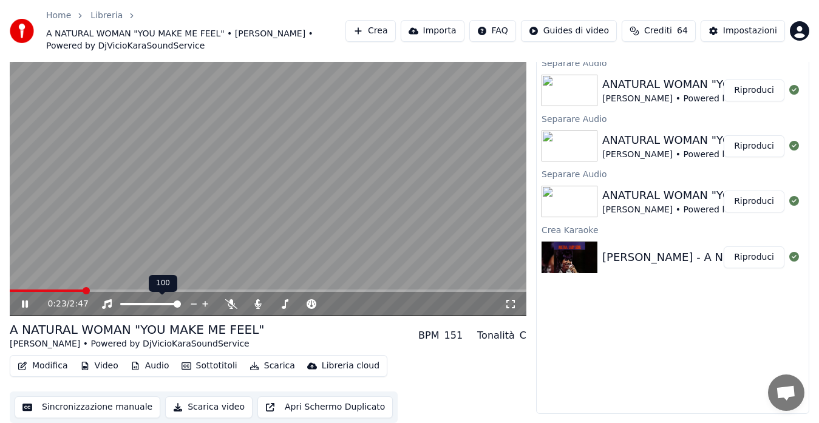
click at [181, 305] on span at bounding box center [177, 304] width 7 height 7
click at [196, 288] on video at bounding box center [268, 171] width 517 height 291
click at [196, 290] on span at bounding box center [268, 291] width 517 height 2
click at [28, 302] on icon at bounding box center [33, 304] width 28 height 10
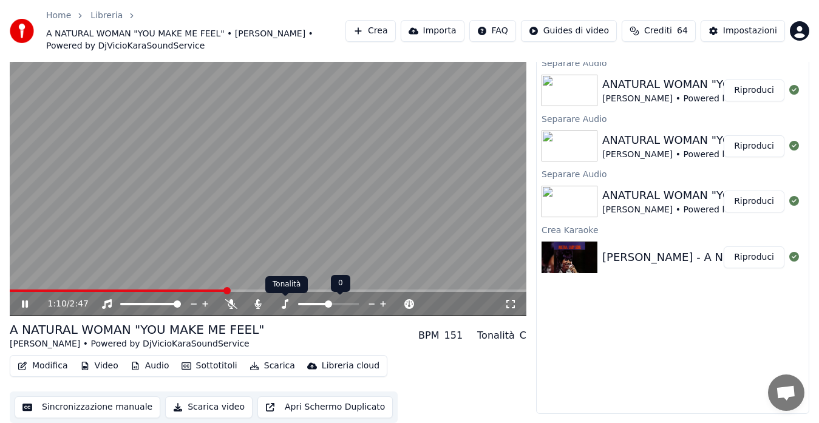
click at [286, 301] on icon at bounding box center [285, 304] width 7 height 10
click at [385, 304] on icon at bounding box center [383, 304] width 6 height 6
click at [254, 305] on icon at bounding box center [258, 304] width 12 height 10
click at [259, 303] on icon at bounding box center [258, 304] width 12 height 10
click at [283, 305] on icon at bounding box center [285, 304] width 12 height 10
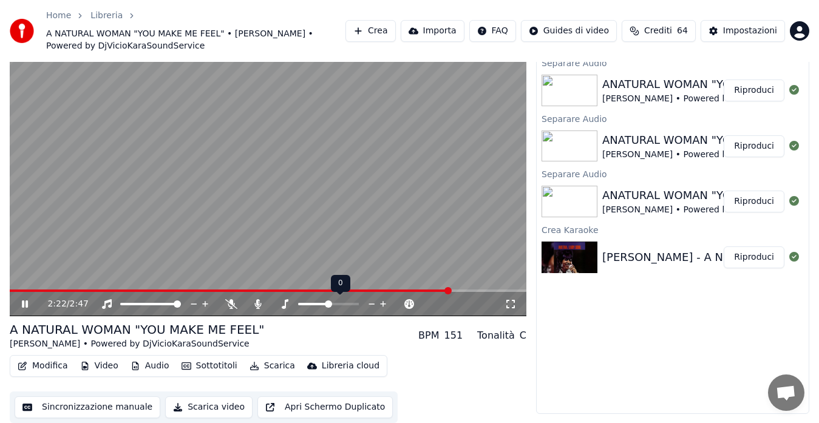
click at [374, 305] on icon at bounding box center [372, 304] width 12 height 12
click at [382, 305] on icon at bounding box center [384, 304] width 12 height 12
click at [346, 210] on video at bounding box center [268, 171] width 517 height 291
click at [474, 290] on span at bounding box center [242, 291] width 464 height 2
click at [512, 307] on icon at bounding box center [511, 304] width 12 height 10
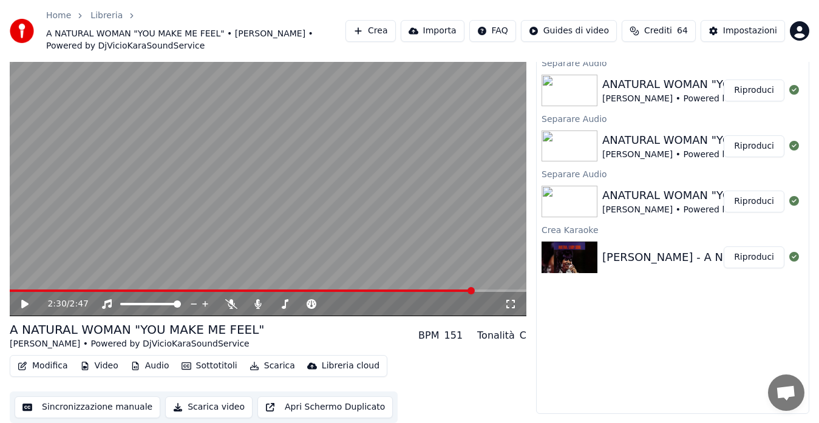
scroll to position [21, 0]
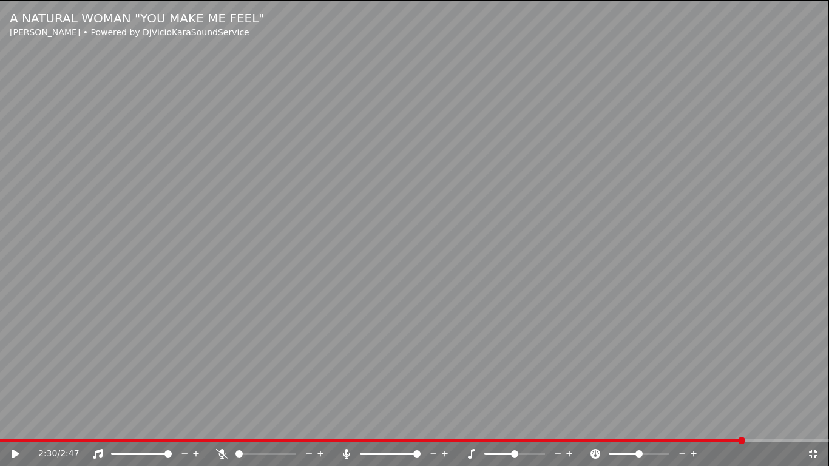
click at [15, 423] on icon at bounding box center [15, 454] width 7 height 9
click at [214, 310] on video at bounding box center [414, 233] width 829 height 466
click at [814, 423] on icon at bounding box center [814, 454] width 12 height 10
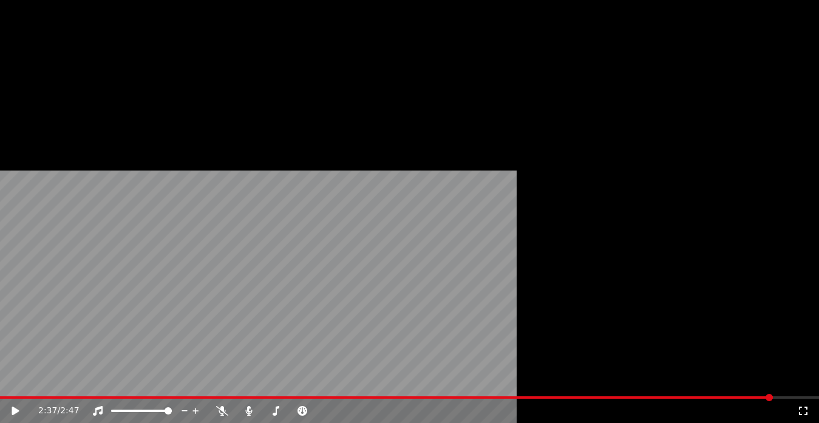
click at [33, 99] on button "Modifica" at bounding box center [43, 90] width 60 height 17
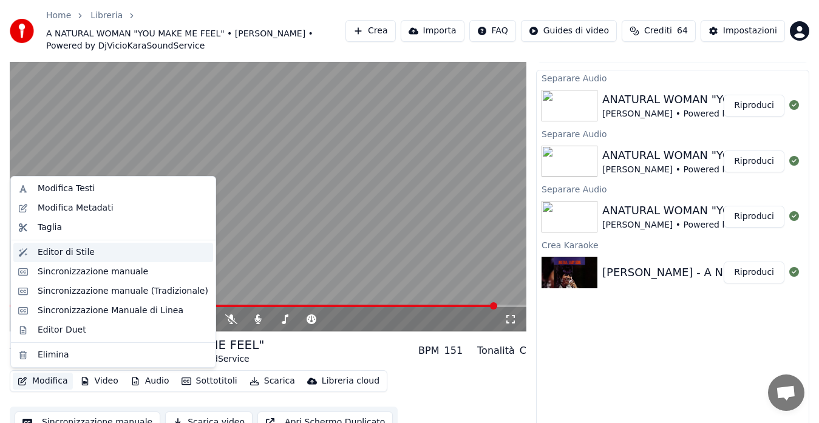
click at [61, 255] on div "Editor di Stile" at bounding box center [66, 253] width 57 height 12
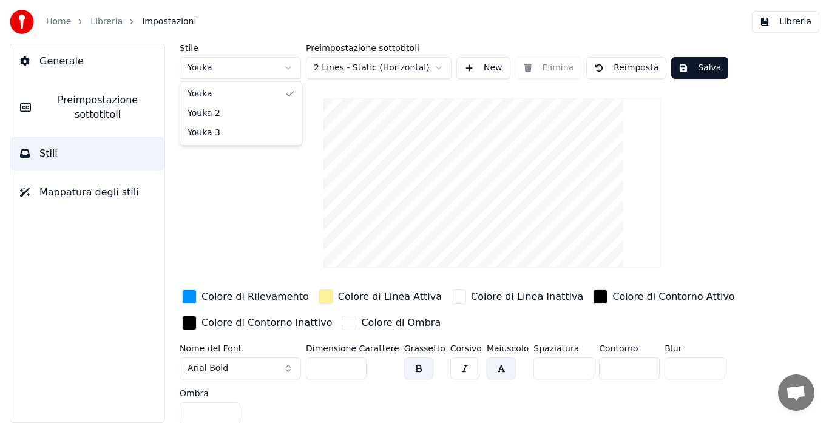
click at [229, 69] on html "Home Libreria Impostazioni Libreria Generale Preimpostazione sottotitoli Stili …" at bounding box center [414, 211] width 829 height 423
type input "***"
type input "*"
click at [354, 370] on input "***" at bounding box center [336, 369] width 61 height 22
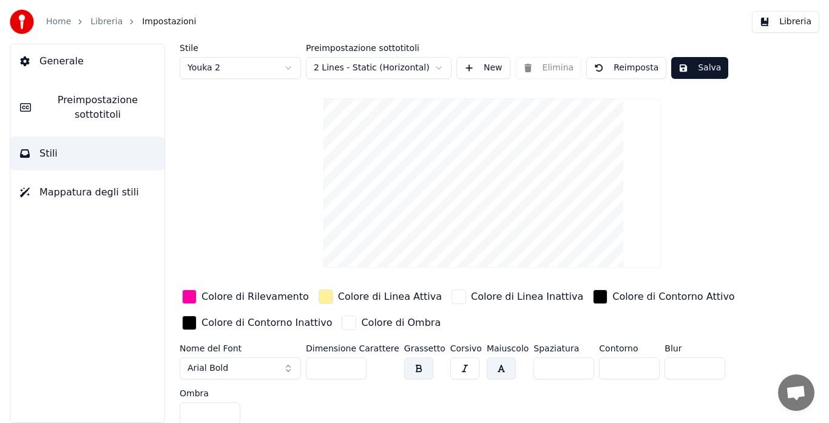
click at [354, 370] on input "***" at bounding box center [336, 369] width 61 height 22
type input "***"
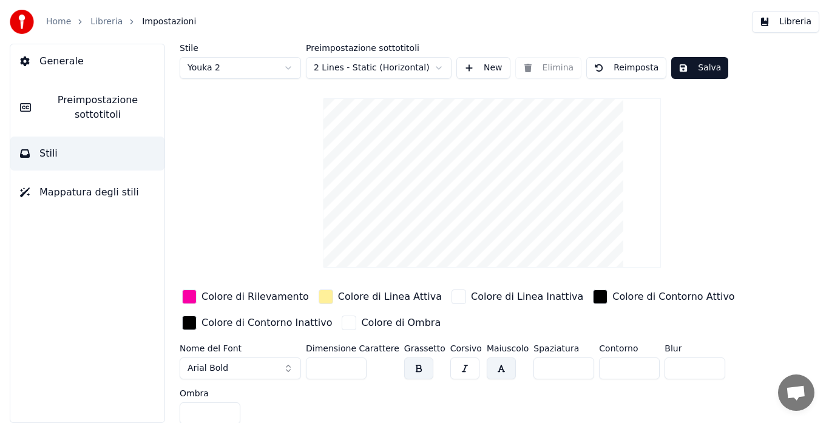
click at [354, 364] on input "***" at bounding box center [336, 369] width 61 height 22
click at [689, 73] on button "Salva" at bounding box center [700, 68] width 57 height 22
click at [772, 24] on button "Libreria" at bounding box center [785, 22] width 67 height 22
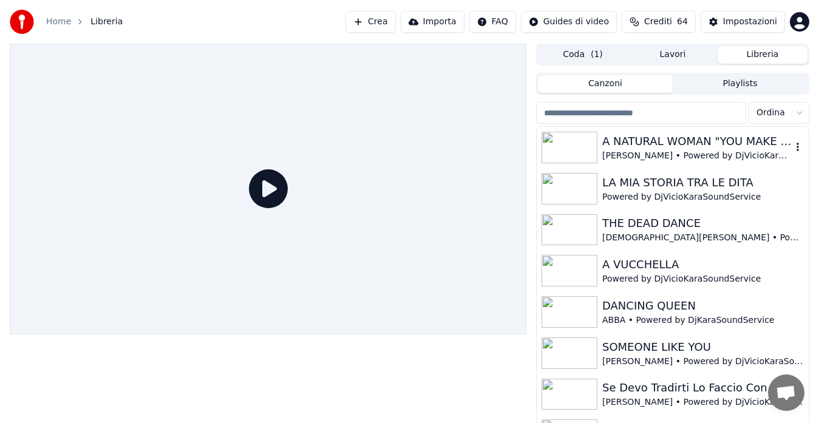
click at [735, 140] on div "A NATURAL WOMAN "YOU MAKE ME FEEL"" at bounding box center [696, 141] width 189 height 17
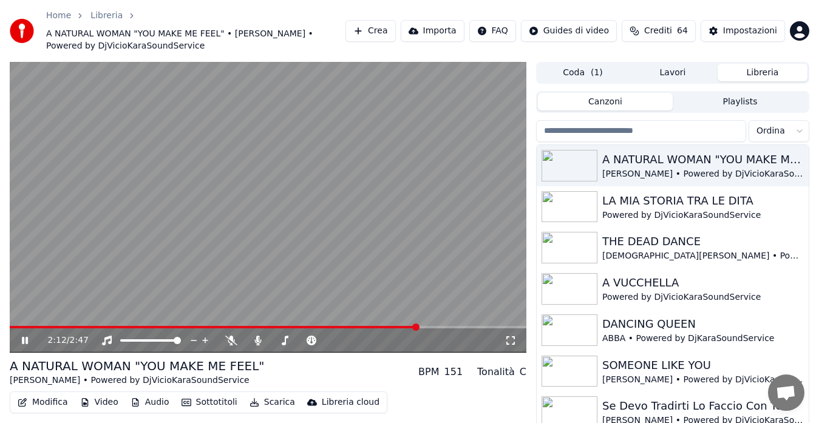
click at [417, 326] on span at bounding box center [268, 327] width 517 height 2
click at [432, 327] on span at bounding box center [268, 327] width 517 height 2
click at [348, 165] on video at bounding box center [268, 207] width 517 height 291
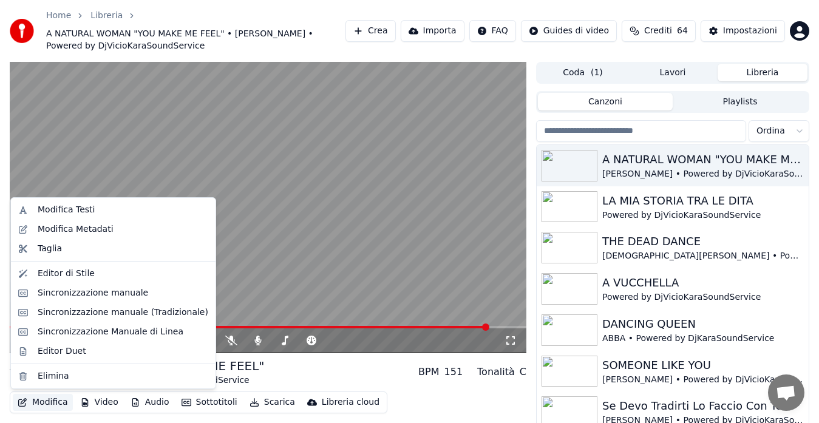
click at [43, 397] on button "Modifica" at bounding box center [43, 402] width 60 height 17
click at [60, 277] on div "Editor di Stile" at bounding box center [66, 274] width 57 height 12
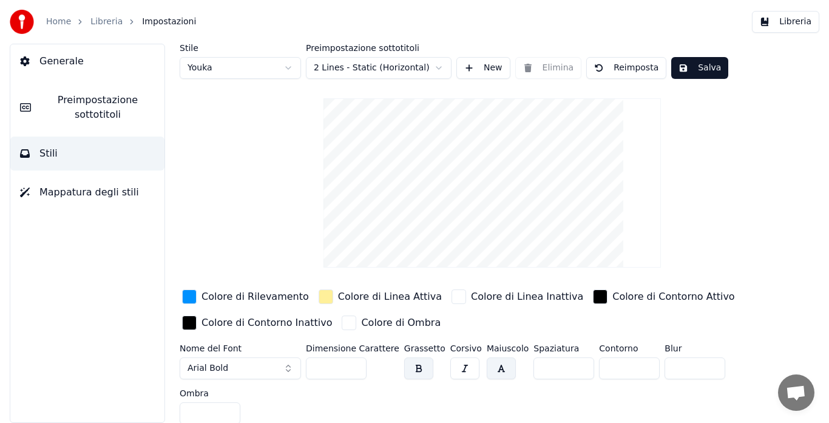
click at [217, 70] on html "Home Libreria Impostazioni Libreria Generale Preimpostazione sottotitoli Stili …" at bounding box center [414, 211] width 829 height 423
type input "***"
type input "*"
click at [355, 369] on input "***" at bounding box center [336, 369] width 61 height 22
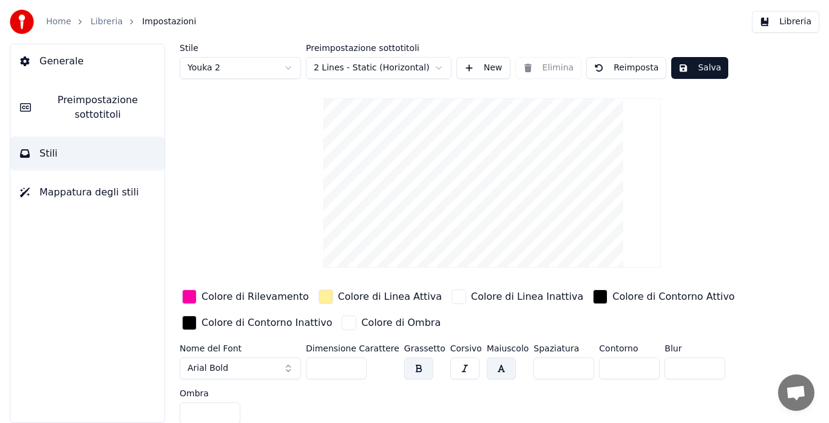
click at [355, 369] on input "***" at bounding box center [336, 369] width 61 height 22
type input "***"
click at [355, 369] on input "***" at bounding box center [336, 369] width 61 height 22
click at [692, 66] on button "Salva" at bounding box center [700, 68] width 57 height 22
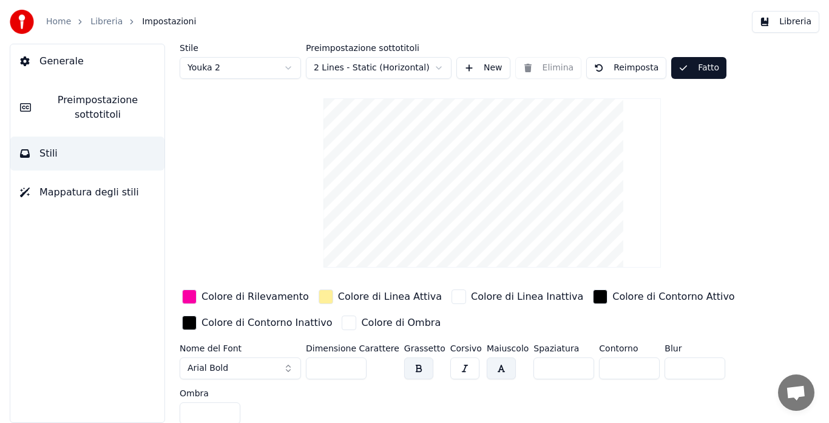
click at [788, 22] on button "Libreria" at bounding box center [785, 22] width 67 height 22
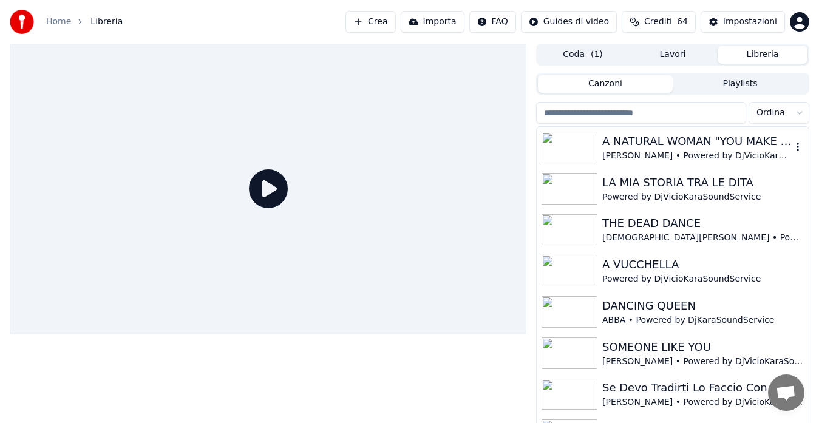
click at [684, 150] on div "[PERSON_NAME] • Powered by DjVicioKaraSoundService" at bounding box center [696, 156] width 189 height 12
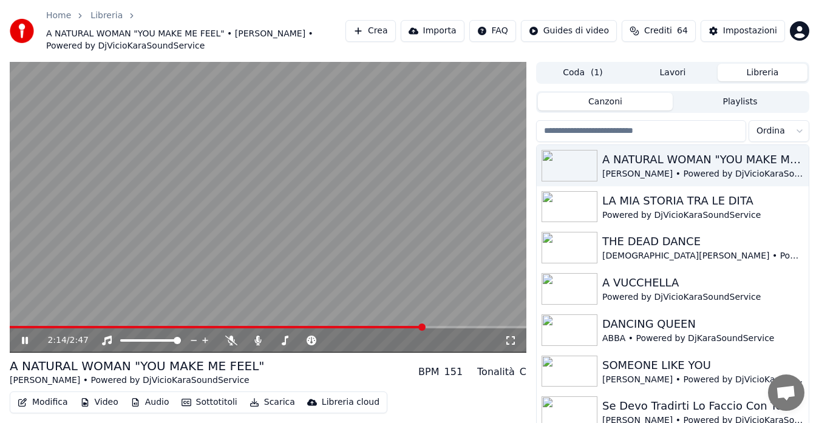
click at [426, 326] on span at bounding box center [268, 327] width 517 height 2
click at [440, 326] on span at bounding box center [268, 327] width 517 height 2
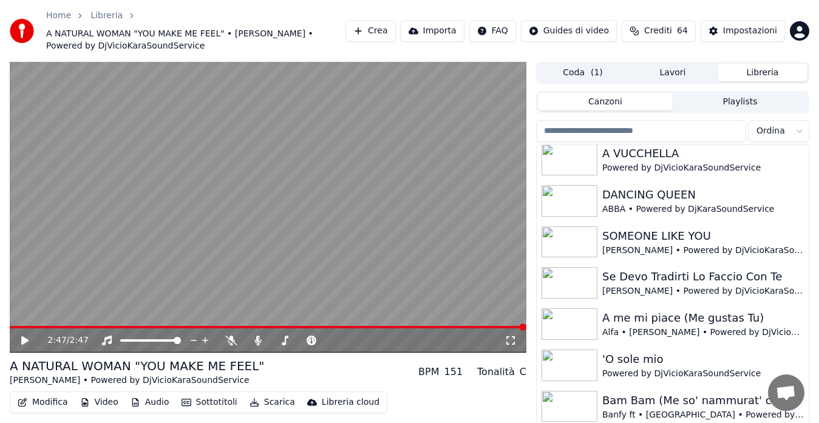
scroll to position [130, 0]
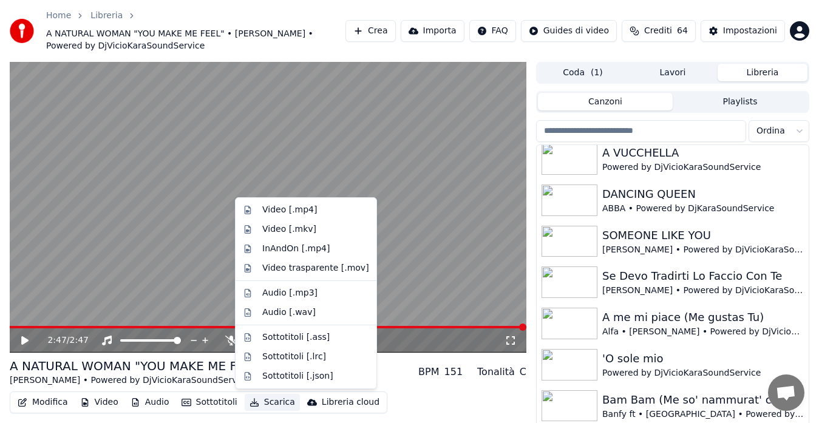
click at [259, 404] on button "Scarica" at bounding box center [272, 402] width 55 height 17
click at [273, 210] on div "Video [.mp4]" at bounding box center [289, 210] width 55 height 12
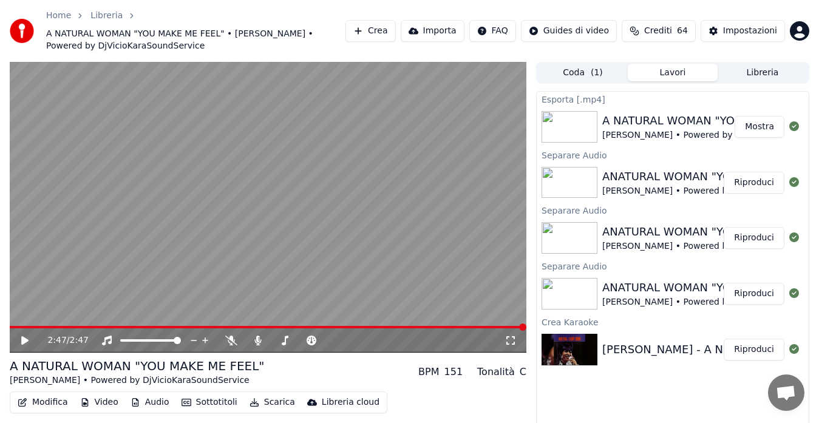
click at [755, 123] on button "Mostra" at bounding box center [760, 127] width 50 height 22
